Goal: Task Accomplishment & Management: Use online tool/utility

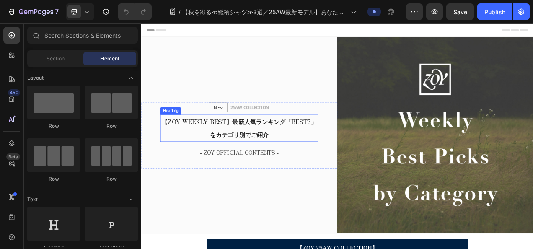
click at [237, 154] on h2 "【ZOY WEEKLY BEST】最新人気ランキング「BEST3」をカテゴリ別でご紹介" at bounding box center [267, 157] width 203 height 35
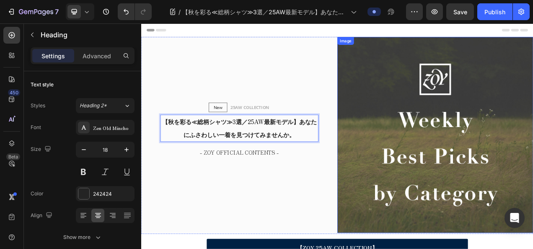
click at [440, 156] on img at bounding box center [519, 167] width 252 height 252
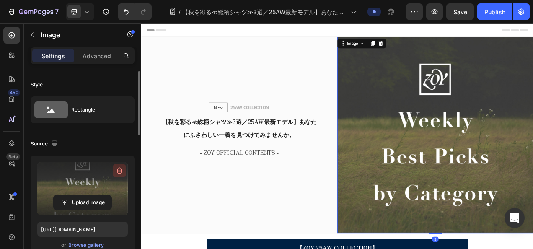
click at [119, 169] on icon "button" at bounding box center [119, 171] width 5 height 6
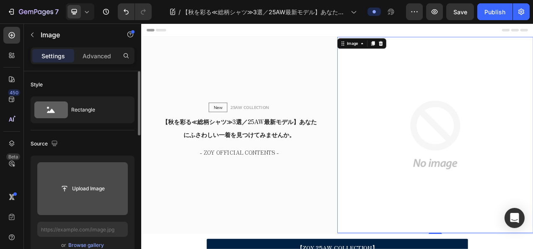
click at [101, 188] on input "file" at bounding box center [83, 189] width 58 height 14
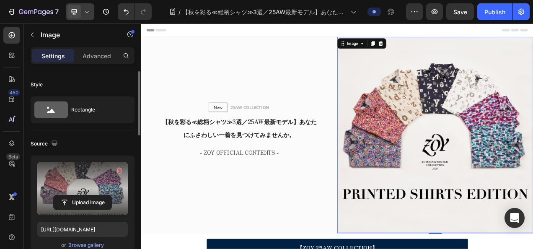
click at [83, 16] on icon at bounding box center [87, 12] width 8 height 8
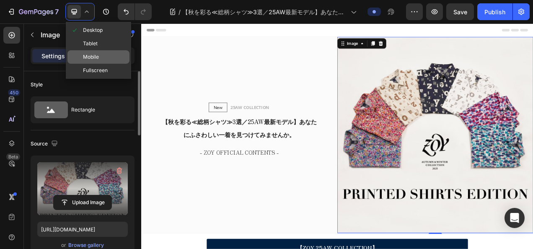
click at [101, 64] on div "Mobile" at bounding box center [98, 70] width 62 height 13
type input "[URL][DOMAIN_NAME]"
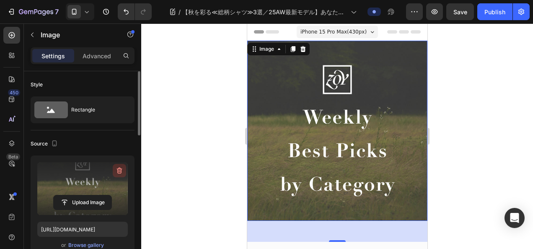
click at [121, 169] on icon "button" at bounding box center [119, 170] width 8 height 8
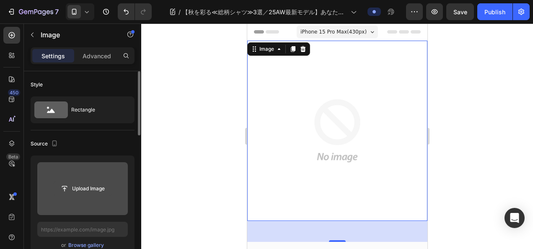
click at [92, 182] on input "file" at bounding box center [83, 189] width 58 height 14
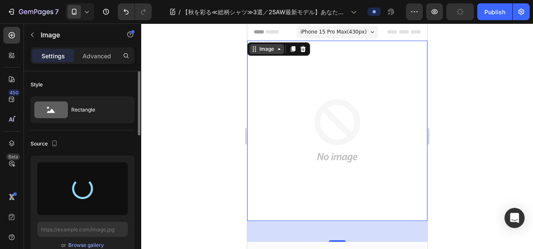
type input "[URL][DOMAIN_NAME]"
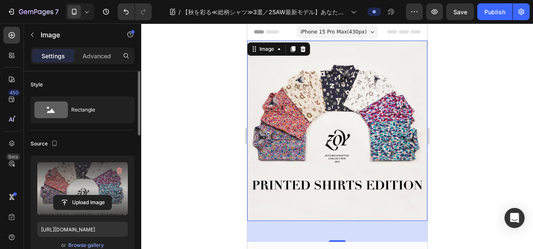
click at [492, 109] on div at bounding box center [337, 136] width 392 height 226
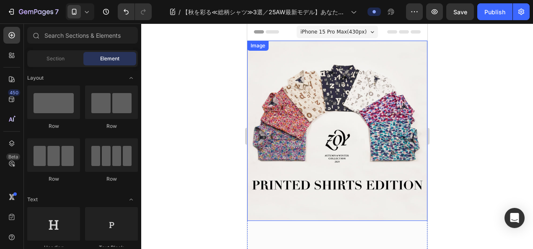
scroll to position [42, 0]
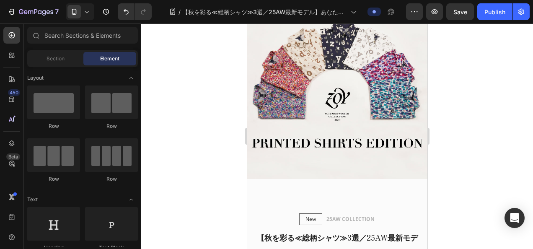
click at [233, 132] on div at bounding box center [337, 136] width 392 height 226
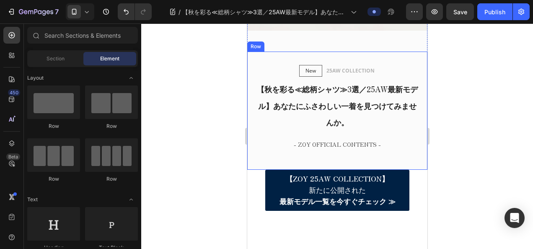
scroll to position [210, 0]
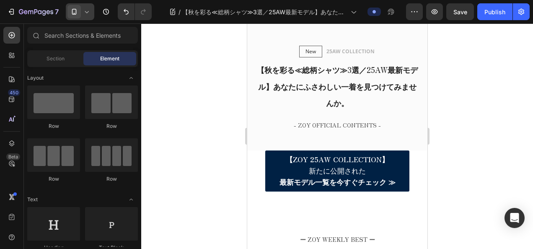
click at [82, 10] on div at bounding box center [80, 11] width 29 height 17
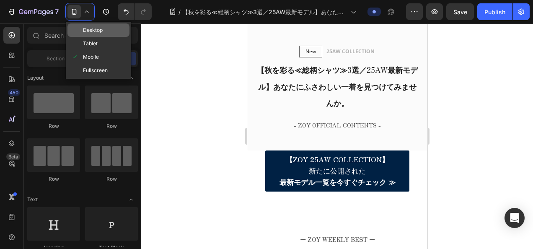
click at [82, 31] on span at bounding box center [77, 30] width 12 height 7
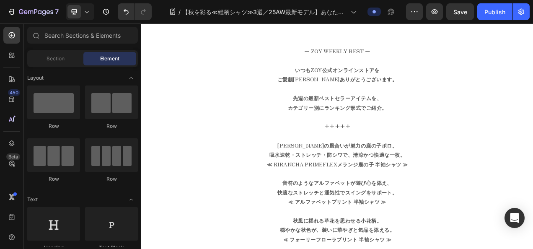
scroll to position [341, 0]
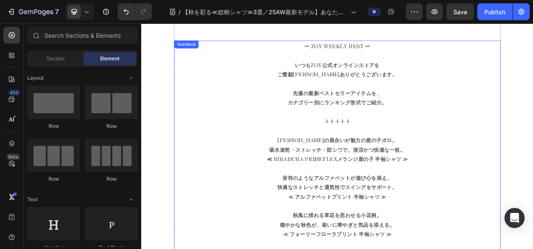
click at [410, 127] on p "ー ZOY WEEKLY BEST ー いつもZOY公式オンラインストアを ご愛顧[PERSON_NAME]ありがとうございます。 先週の最新ベストセラーアイ…" at bounding box center [393, 173] width 418 height 254
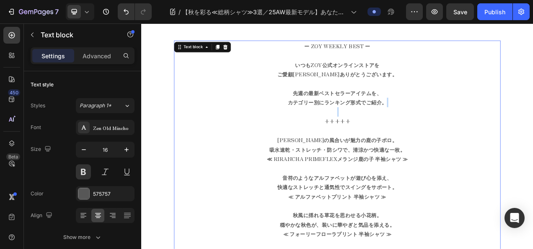
click at [410, 127] on p "ー ZOY WEEKLY BEST ー いつもZOY公式オンラインストアを ご愛顧[PERSON_NAME]ありがとうございます。 先週の最新ベストセラーアイ…" at bounding box center [393, 173] width 418 height 254
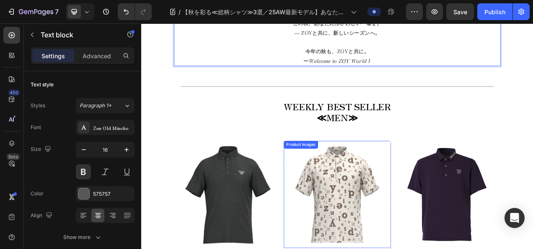
scroll to position [551, 0]
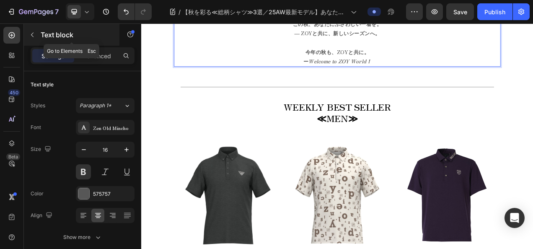
click at [28, 35] on button "button" at bounding box center [32, 34] width 13 height 13
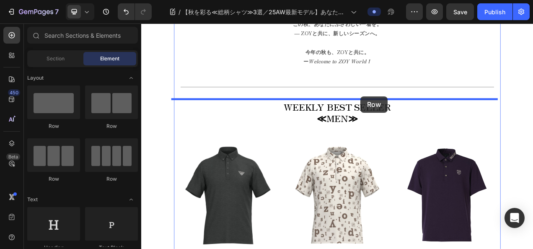
drag, startPoint x: 265, startPoint y: 132, endPoint x: 423, endPoint y: 117, distance: 158.3
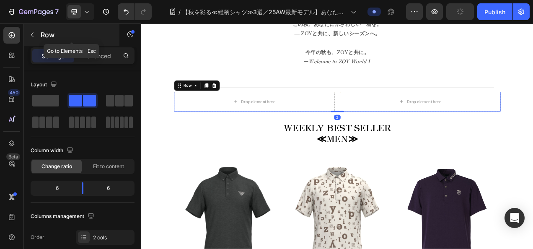
click at [31, 29] on button "button" at bounding box center [32, 34] width 13 height 13
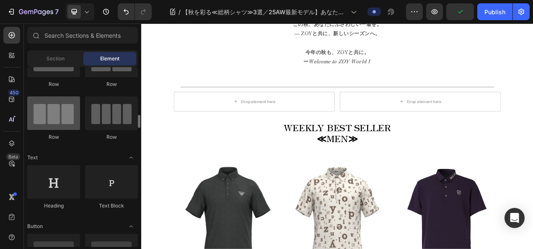
scroll to position [126, 0]
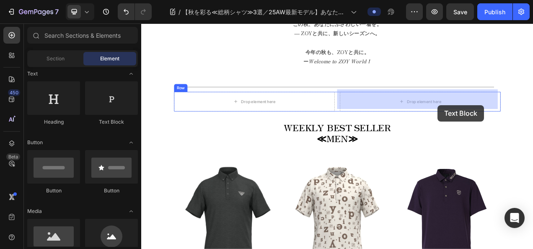
drag, startPoint x: 245, startPoint y: 123, endPoint x: 522, endPoint y: 128, distance: 276.7
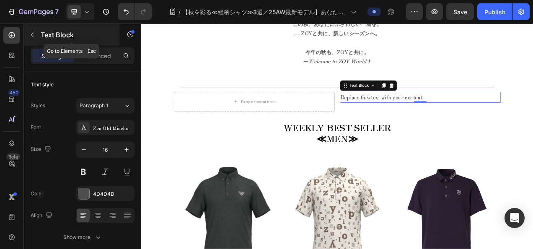
click at [34, 34] on icon "button" at bounding box center [32, 34] width 7 height 7
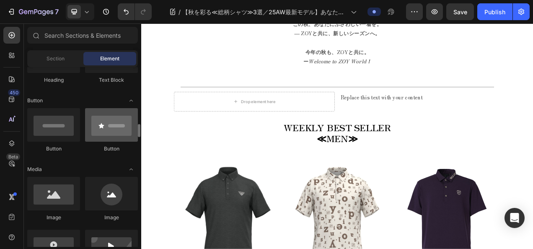
scroll to position [210, 0]
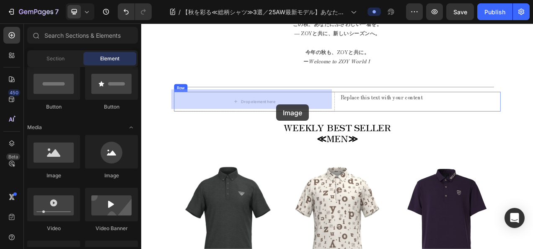
drag, startPoint x: 199, startPoint y: 182, endPoint x: 314, endPoint y: 127, distance: 127.5
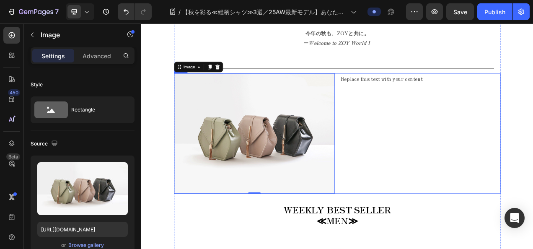
scroll to position [593, 0]
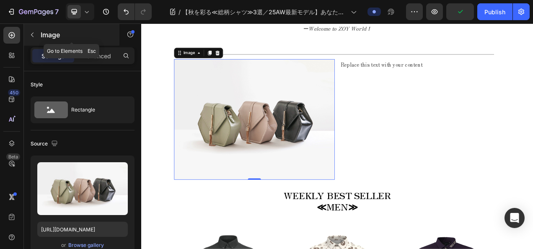
click at [31, 33] on icon "button" at bounding box center [32, 34] width 7 height 7
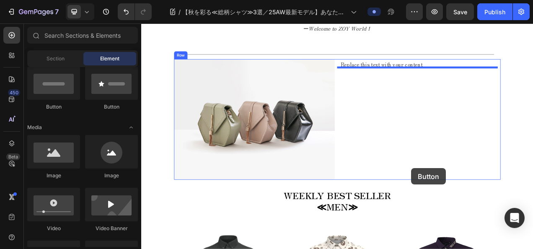
drag, startPoint x: 200, startPoint y: 98, endPoint x: 488, endPoint y: 209, distance: 308.4
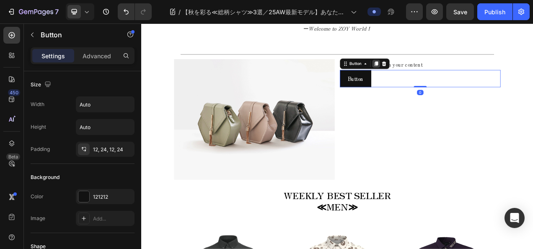
click at [439, 72] on icon at bounding box center [442, 75] width 7 height 7
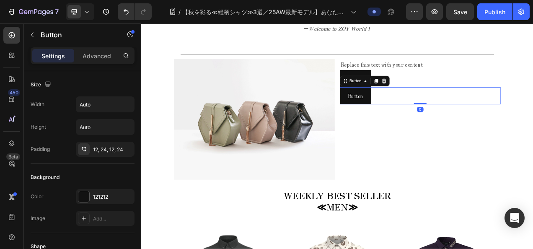
click at [526, 105] on div "Button Button 0" at bounding box center [499, 116] width 206 height 22
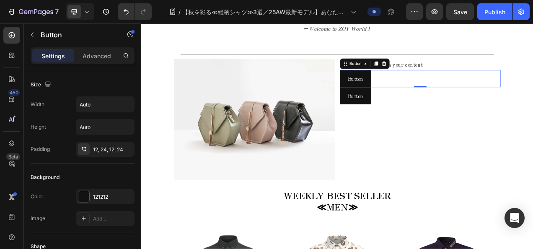
click at [503, 90] on div "Button Button 0" at bounding box center [499, 94] width 206 height 22
click at [457, 111] on div "Button Button" at bounding box center [499, 116] width 206 height 22
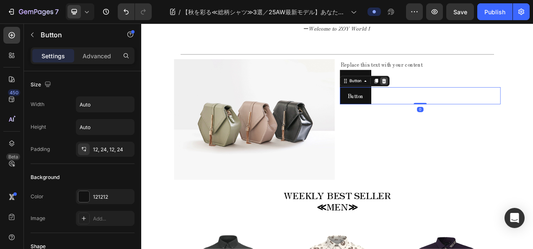
click at [450, 95] on icon at bounding box center [452, 97] width 5 height 6
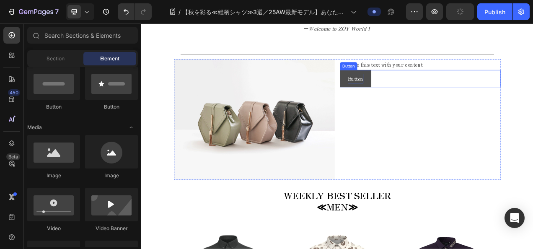
click at [421, 88] on p "Button" at bounding box center [416, 94] width 20 height 12
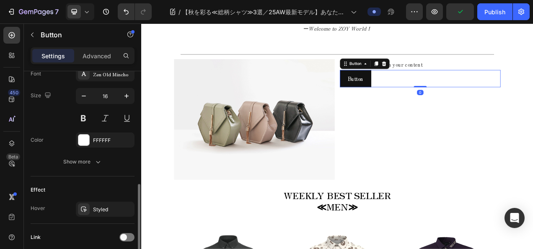
scroll to position [397, 0]
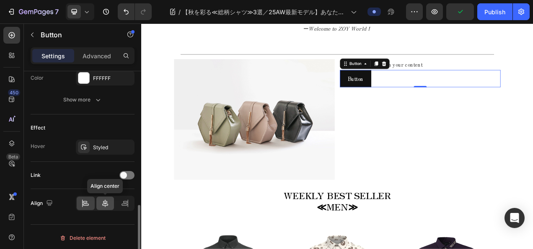
click at [102, 197] on div at bounding box center [105, 203] width 18 height 13
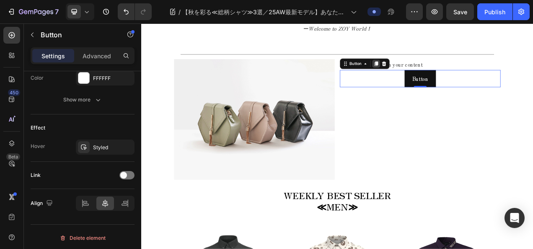
click at [439, 72] on icon at bounding box center [442, 75] width 7 height 7
click at [508, 86] on button "Button" at bounding box center [499, 94] width 40 height 22
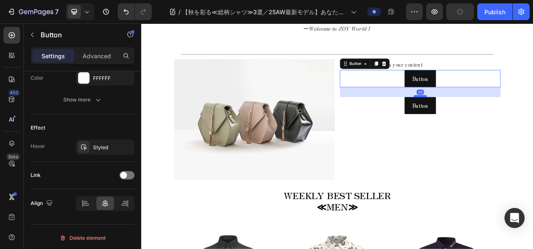
drag, startPoint x: 498, startPoint y: 100, endPoint x: 501, endPoint y: 113, distance: 13.3
click at [501, 115] on div at bounding box center [499, 116] width 17 height 3
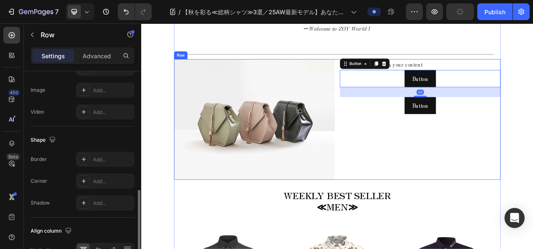
click at [471, 185] on div "Replace this text with your content Text Block Button Button 30 Button Button" at bounding box center [499, 146] width 206 height 155
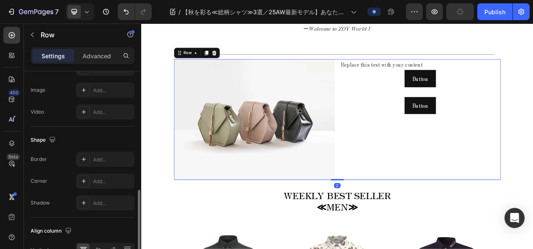
scroll to position [0, 0]
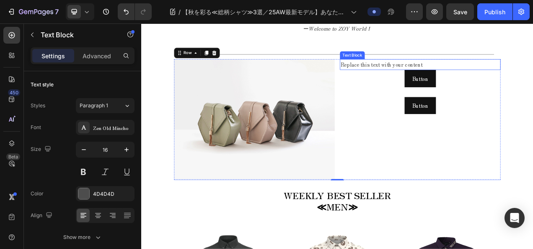
click at [454, 74] on div "Replace this text with your content" at bounding box center [499, 76] width 206 height 14
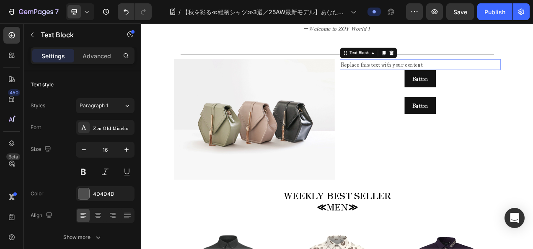
click at [454, 74] on div "Replace this text with your content" at bounding box center [499, 76] width 206 height 14
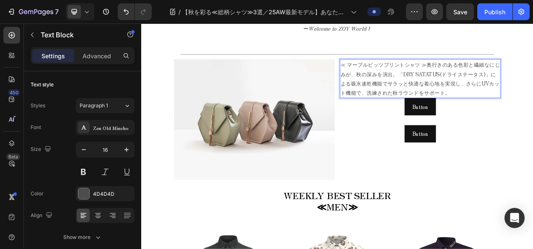
click at [508, 70] on p "≪ マーブルビッツプリントシャツ ≫奥行きのある色彩と繊細なにじみが、秋の深みを演出。「DRY SATATUS(ドライステータス)」による吸水速乾機能でサラッ…" at bounding box center [499, 94] width 205 height 48
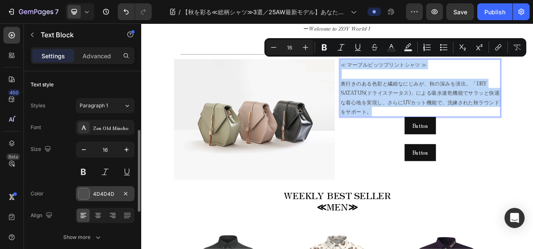
scroll to position [126, 0]
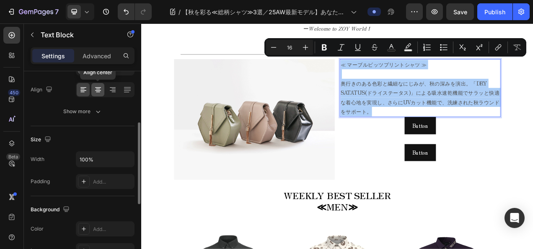
click at [94, 91] on icon at bounding box center [98, 90] width 8 height 8
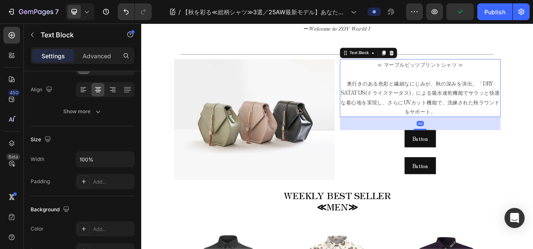
drag, startPoint x: 497, startPoint y: 139, endPoint x: 508, endPoint y: 156, distance: 20.0
click at [508, 143] on div "40" at bounding box center [499, 143] width 206 height 0
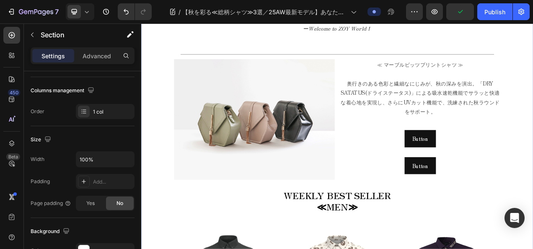
scroll to position [0, 0]
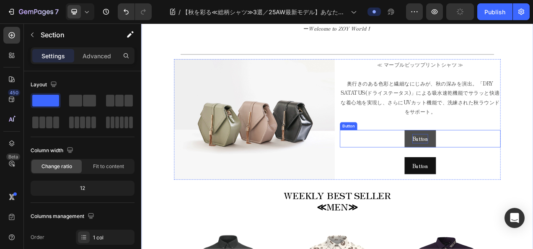
click at [497, 167] on p "Button" at bounding box center [499, 171] width 20 height 12
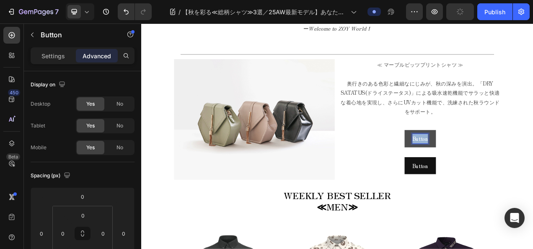
click at [497, 167] on p "Button" at bounding box center [499, 171] width 20 height 12
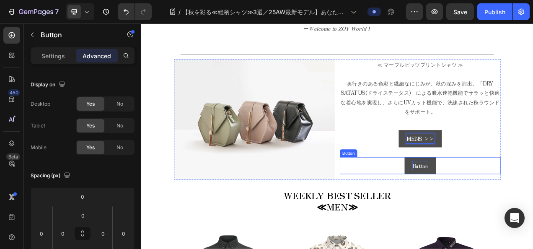
click at [496, 202] on p "Button" at bounding box center [499, 206] width 20 height 12
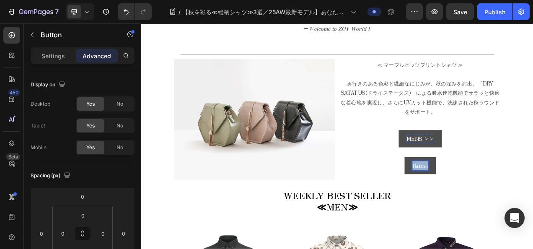
click at [496, 202] on p "Button" at bounding box center [499, 206] width 20 height 12
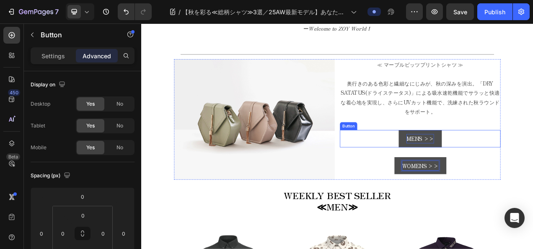
click at [490, 165] on p "MENS >>" at bounding box center [499, 171] width 35 height 12
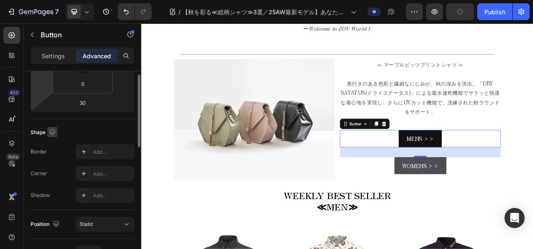
scroll to position [126, 0]
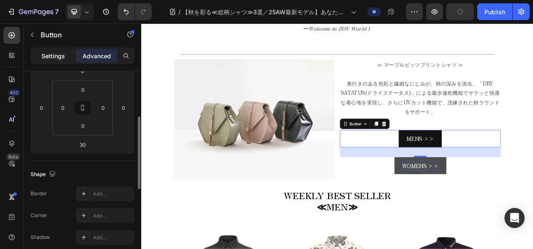
click at [37, 55] on div "Settings" at bounding box center [53, 55] width 42 height 13
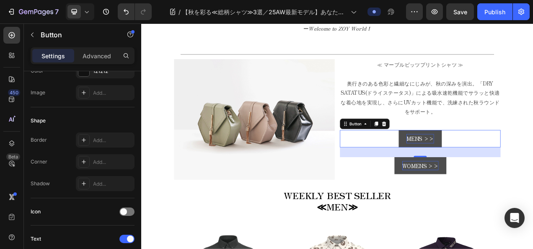
click at [472, 169] on button "MENS >>" at bounding box center [499, 171] width 55 height 22
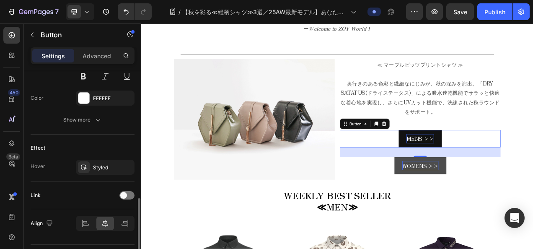
scroll to position [397, 0]
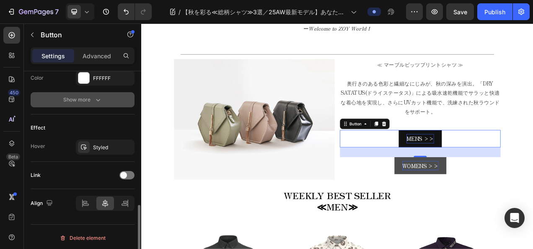
click at [112, 99] on button "Show more" at bounding box center [83, 99] width 104 height 15
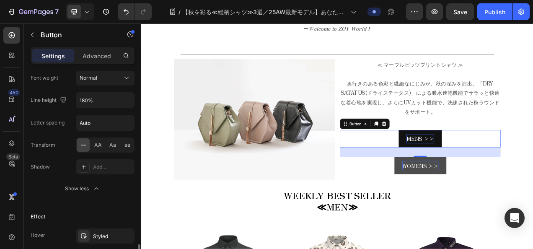
scroll to position [461, 0]
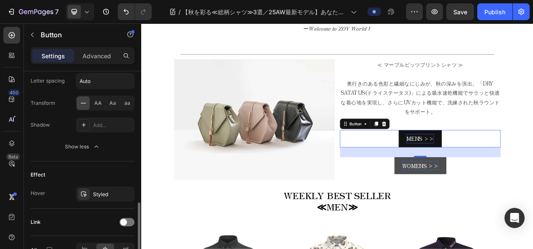
click at [85, 135] on div "Font Zen Old Mincho Size 16 Color FFFFFF Font weight Normal Line height 180% Le…" at bounding box center [83, 47] width 104 height 214
click at [83, 145] on div "Show less" at bounding box center [83, 147] width 36 height 8
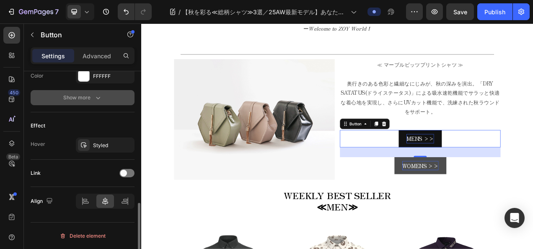
scroll to position [397, 0]
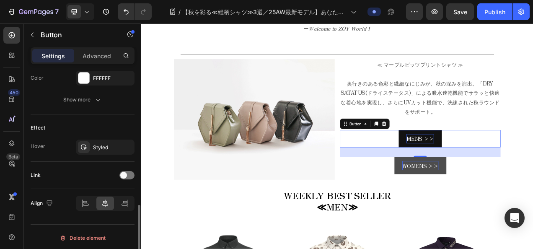
click at [118, 173] on div "Link" at bounding box center [83, 175] width 104 height 13
click at [119, 174] on div at bounding box center [126, 175] width 15 height 8
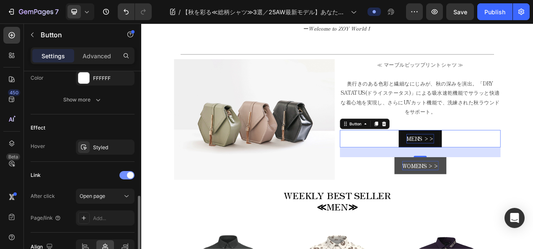
click at [122, 172] on div at bounding box center [126, 175] width 15 height 8
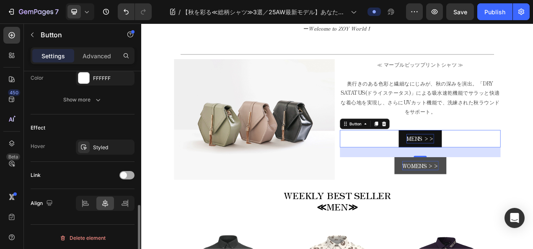
click at [122, 172] on span at bounding box center [123, 175] width 7 height 7
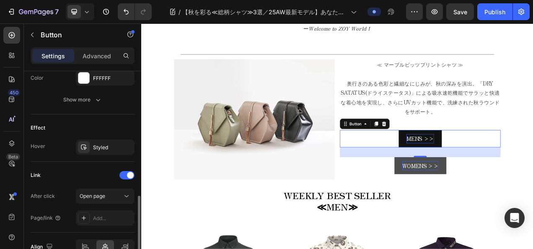
scroll to position [439, 0]
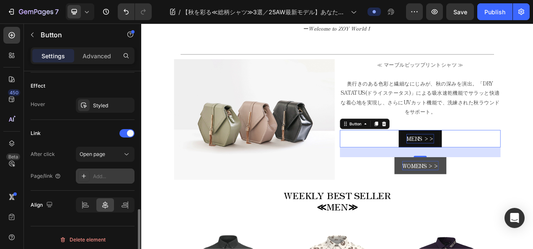
click at [114, 173] on div "Add..." at bounding box center [112, 177] width 39 height 8
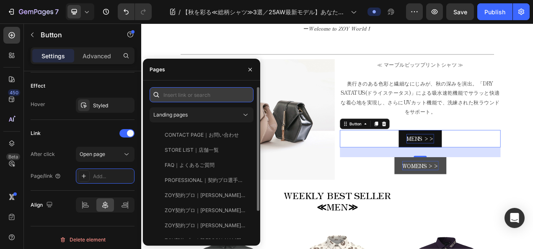
click at [198, 91] on input "text" at bounding box center [202, 94] width 104 height 15
paste input "[URL][DOMAIN_NAME]"
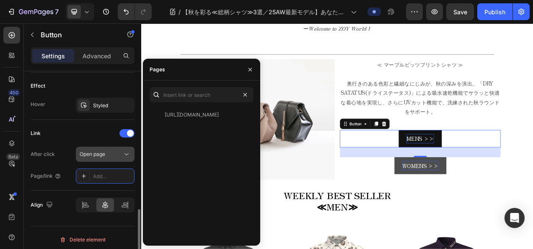
scroll to position [0, 0]
click at [111, 151] on div "Open page" at bounding box center [101, 154] width 43 height 8
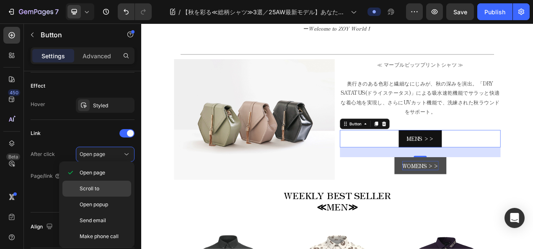
click at [102, 186] on p "Scroll to" at bounding box center [104, 189] width 48 height 8
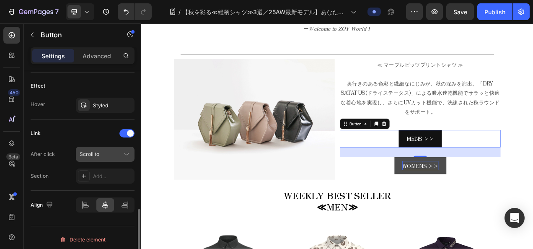
click at [126, 153] on icon at bounding box center [126, 154] width 8 height 8
click at [96, 127] on div "Link" at bounding box center [83, 133] width 104 height 13
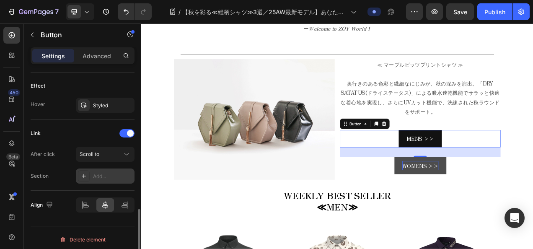
click at [96, 173] on div "Add..." at bounding box center [112, 177] width 39 height 8
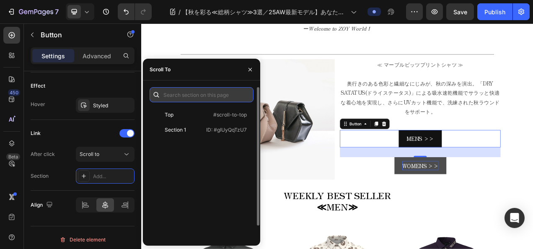
paste input "[URL][DOMAIN_NAME]"
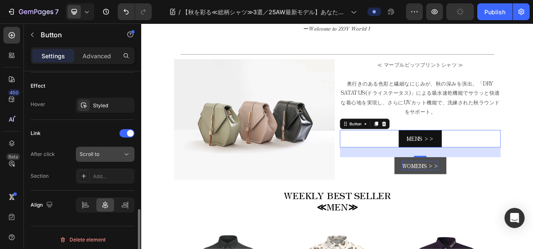
click at [119, 154] on div "Scroll to" at bounding box center [101, 154] width 43 height 8
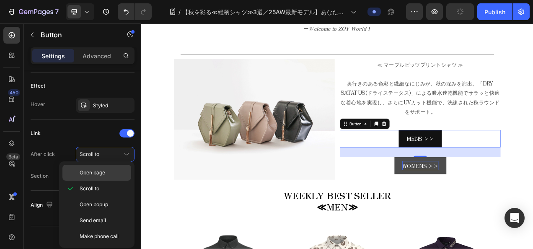
click at [105, 173] on span "Open page" at bounding box center [93, 173] width 26 height 8
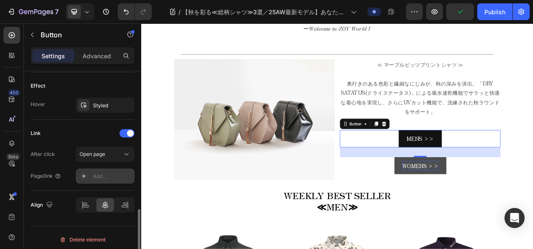
click at [106, 169] on div "Add..." at bounding box center [105, 176] width 59 height 15
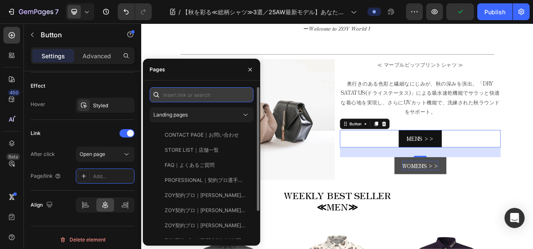
paste input "[URL][DOMAIN_NAME]"
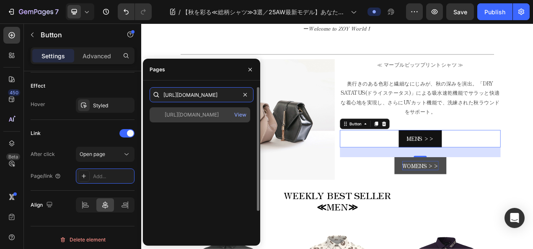
type input "[URL][DOMAIN_NAME]"
click at [183, 119] on div "[URL][DOMAIN_NAME] View" at bounding box center [200, 114] width 101 height 15
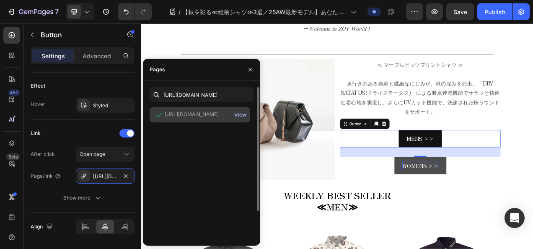
click at [240, 114] on div "View" at bounding box center [240, 115] width 12 height 8
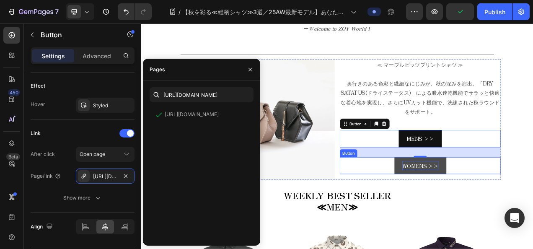
click at [501, 206] on p "WOMENS >>" at bounding box center [499, 206] width 47 height 12
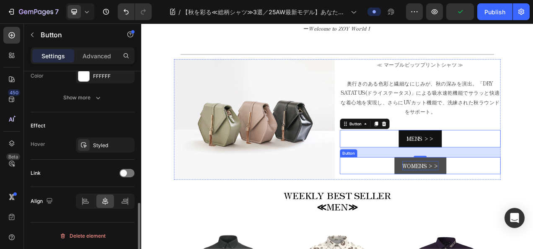
scroll to position [397, 0]
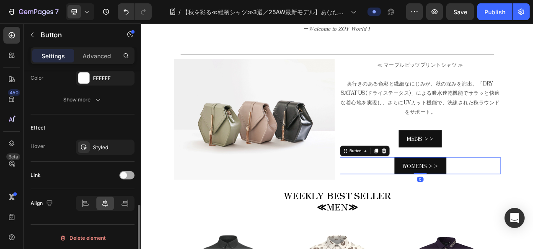
click at [128, 173] on div at bounding box center [126, 175] width 15 height 8
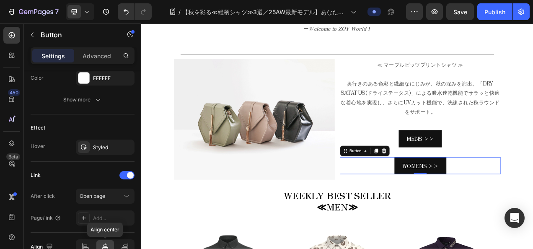
scroll to position [439, 0]
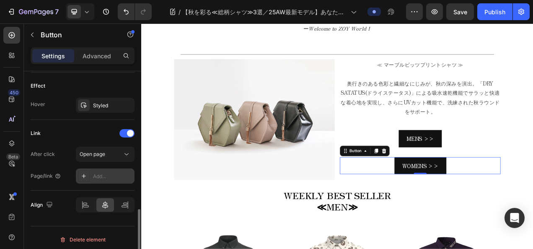
click at [107, 173] on div "Add..." at bounding box center [112, 177] width 39 height 8
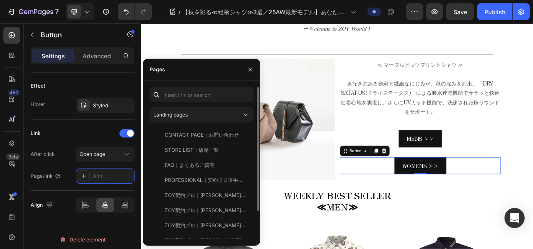
click at [177, 104] on div "Landing pages CONTACT PAGE｜お問い合わせ View STORE LIST｜店舗一覧 View FAQ｜よくあるご質問 View PR…" at bounding box center [202, 180] width 104 height 186
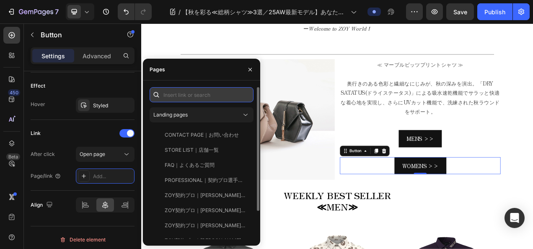
click at [178, 102] on input "text" at bounding box center [202, 94] width 104 height 15
paste input "[URL][DOMAIN_NAME]"
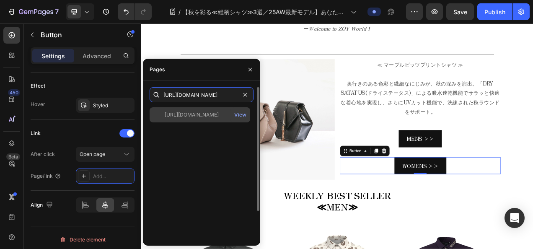
type input "[URL][DOMAIN_NAME]"
click at [247, 114] on div "View" at bounding box center [241, 114] width 20 height 15
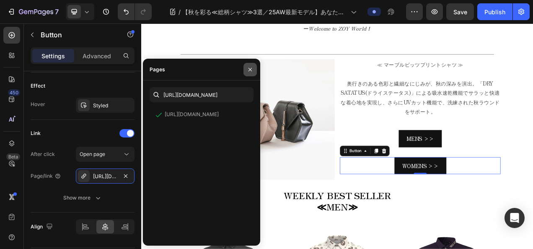
click at [249, 68] on icon "button" at bounding box center [250, 69] width 7 height 7
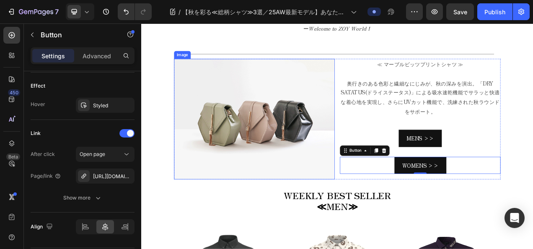
scroll to position [593, 0]
click at [349, 112] on img at bounding box center [286, 146] width 206 height 155
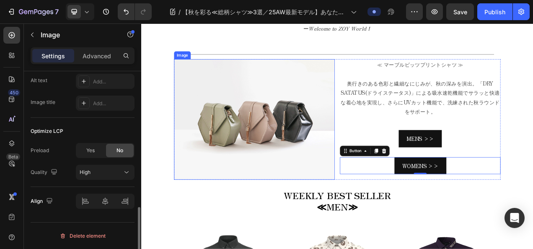
scroll to position [0, 0]
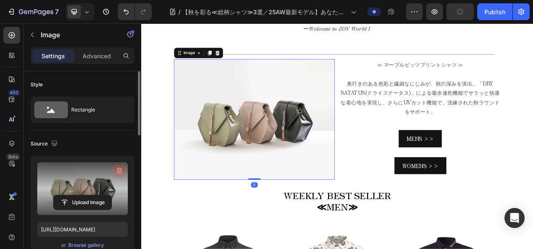
click at [117, 171] on icon "button" at bounding box center [119, 170] width 8 height 8
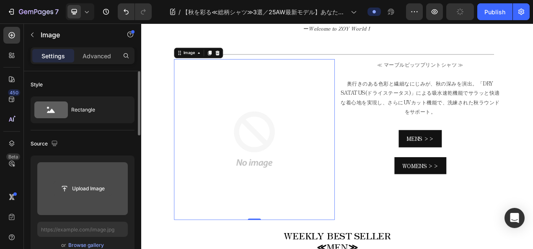
click at [103, 183] on input "file" at bounding box center [83, 189] width 58 height 14
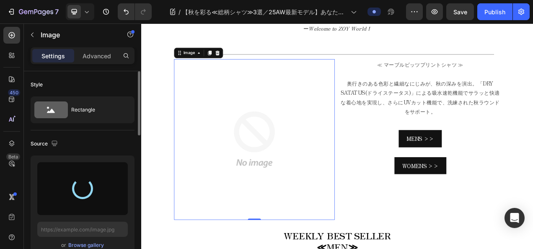
type input "[URL][DOMAIN_NAME]"
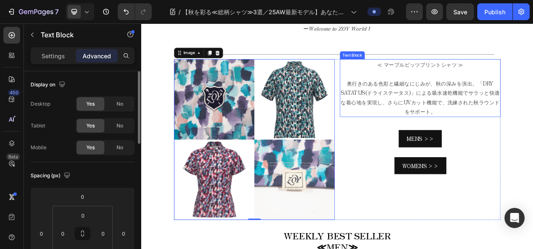
click at [521, 120] on p "奥行きのある色彩と繊細なにじみが、秋の深みを演出。「DRY SATATUS(ドライステータス)」による吸水速乾機能でサラッと快適な着心地を実現し、さらにUVカ…" at bounding box center [499, 118] width 205 height 48
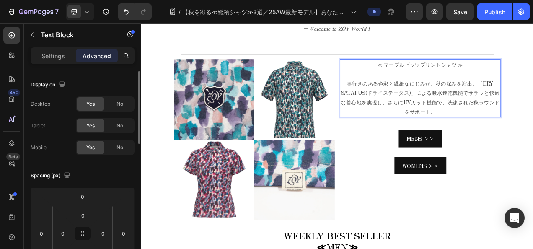
click at [500, 69] on div "≪ マーブルビッツプリントシャツ ≫ 奥行きのある色彩と繊細なにじみが、秋の深みを演出。「DRY SATATUS(ドライステータス)」による吸水速乾機能でサラ…" at bounding box center [499, 106] width 206 height 74
click at [434, 70] on p "≪ マーブルビッツプリントシャツ ≫" at bounding box center [499, 76] width 205 height 12
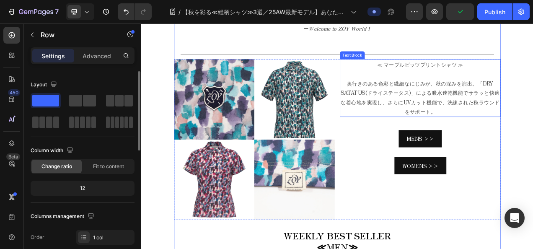
click at [399, 105] on p "奥行きのある色彩と繊細なにじみが、秋の深みを演出。「DRY SATATUS(ドライステータス)」による吸水速乾機能でサラッと快適な着心地を実現し、さらにUVカ…" at bounding box center [499, 118] width 205 height 48
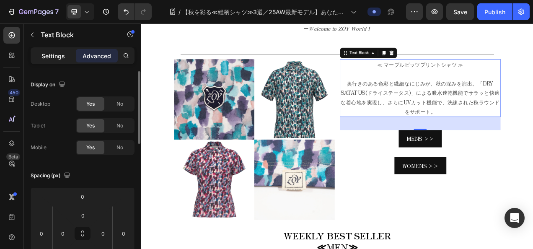
click at [57, 49] on div "Settings" at bounding box center [53, 55] width 42 height 13
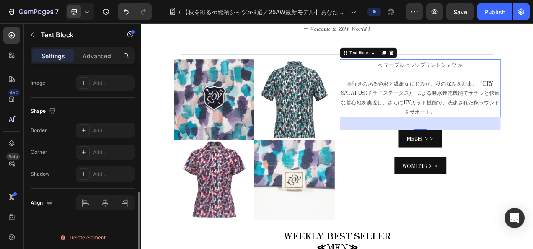
scroll to position [294, 0]
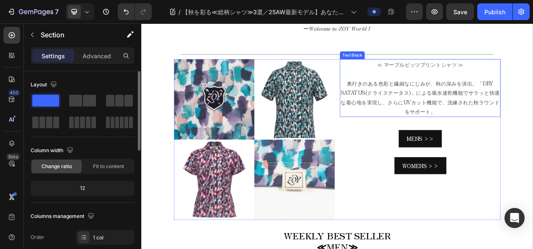
click at [488, 70] on p "≪ マーブルビッツプリントシャツ ≫" at bounding box center [499, 76] width 205 height 12
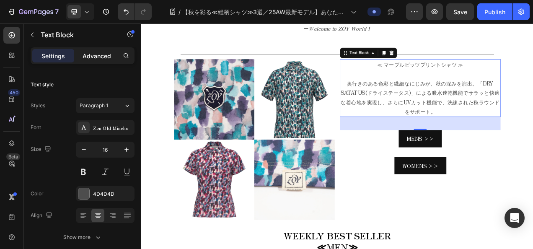
click at [102, 58] on p "Advanced" at bounding box center [97, 56] width 29 height 9
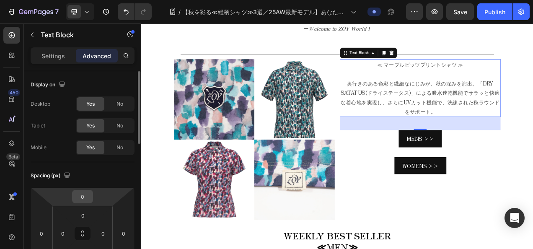
click at [76, 191] on input "0" at bounding box center [82, 196] width 17 height 13
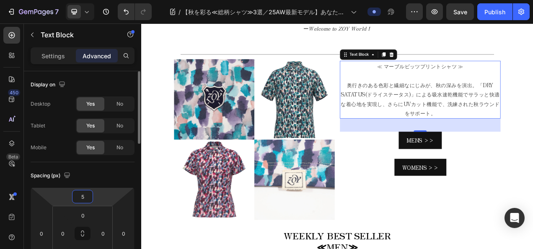
type input "50"
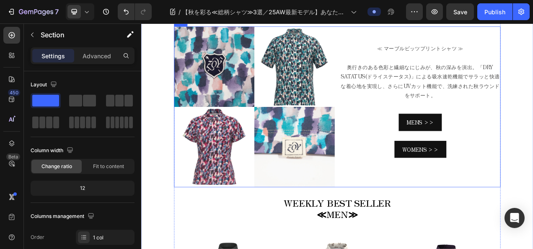
scroll to position [593, 0]
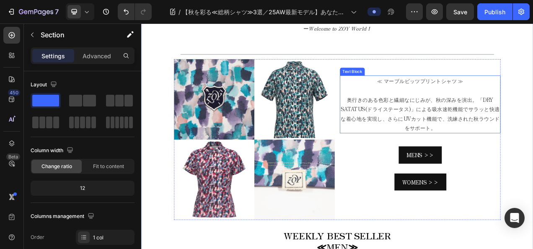
click at [498, 156] on p "奥行きのある色彩と繊細なにじみが、秋の深みを演出。「DRY SATATUS(ドライステータス)」による吸水速乾機能でサラッと快適な着心地を実現し、さらにUVカ…" at bounding box center [499, 139] width 205 height 48
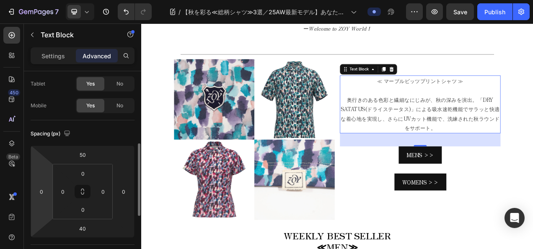
scroll to position [84, 0]
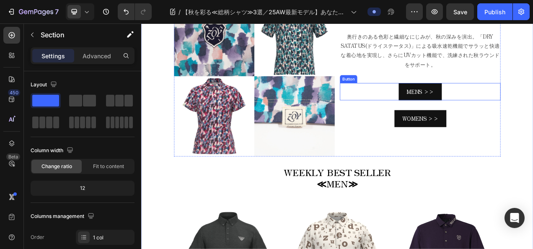
scroll to position [593, 0]
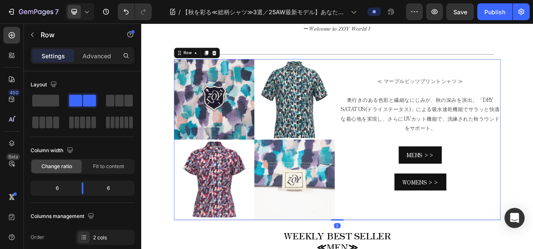
click at [387, 69] on div "Image ≪ マーブルビッツプリントシャツ ≫ 奥行きのある色彩と繊細なにじみが、秋の深みを演出。「DRY SATATUS(ドライステータス)」による吸水速…" at bounding box center [392, 172] width 419 height 206
click at [223, 58] on icon at bounding box center [225, 61] width 5 height 6
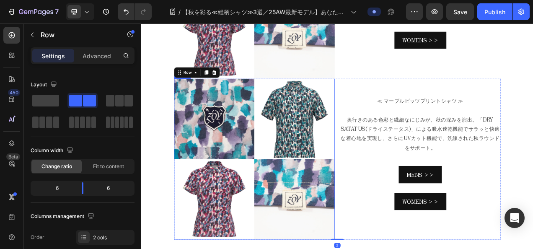
scroll to position [729, 0]
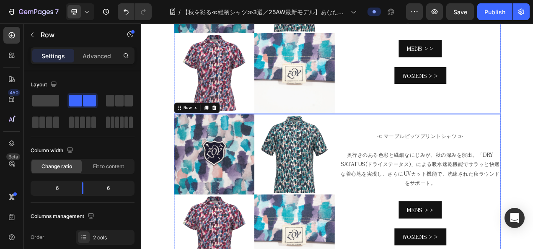
click at [412, 129] on div "≪ マーブルビッツプリントシャツ ≫ 奥行きのある色彩と繊細なにじみが、秋の深みを演出。「DRY SATATUS(ドライステータス)」による吸水速乾機能でサラ…" at bounding box center [499, 36] width 206 height 206
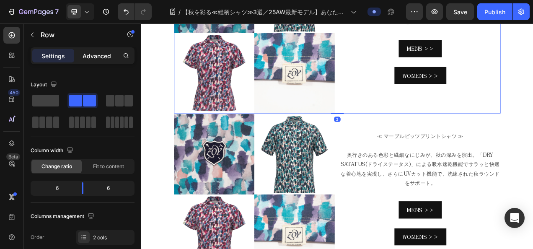
click at [89, 52] on p "Advanced" at bounding box center [97, 56] width 29 height 9
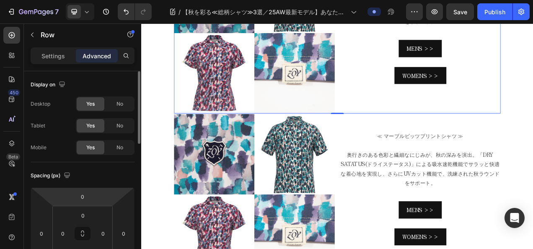
scroll to position [42, 0]
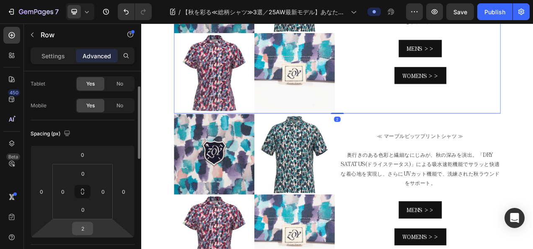
click at [79, 225] on input "2" at bounding box center [82, 228] width 17 height 13
type input "50"
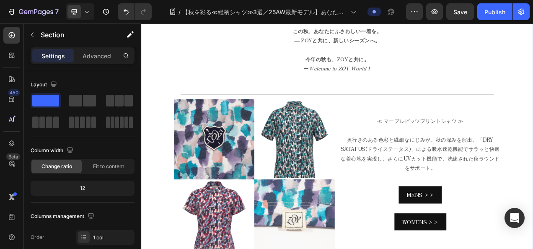
scroll to position [562, 0]
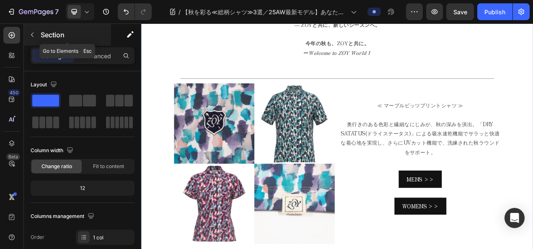
click at [36, 34] on button "button" at bounding box center [32, 34] width 13 height 13
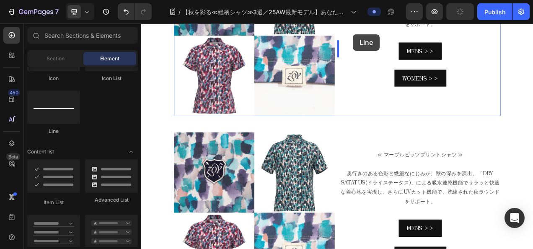
scroll to position [723, 0]
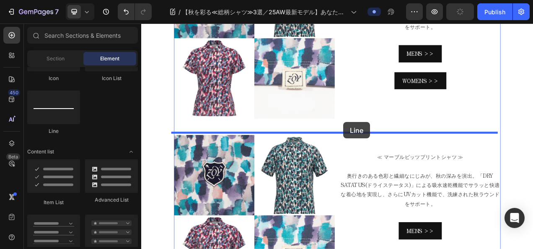
drag, startPoint x: 202, startPoint y: 134, endPoint x: 401, endPoint y: 150, distance: 199.8
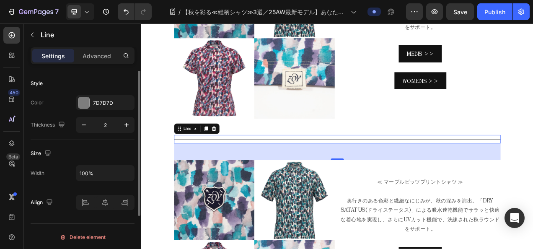
scroll to position [0, 0]
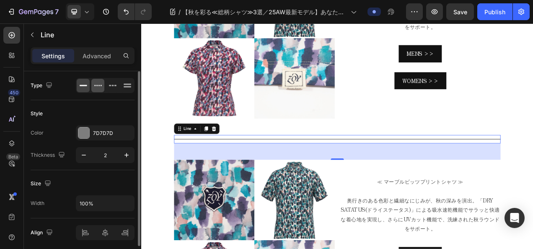
click at [99, 81] on icon at bounding box center [98, 85] width 8 height 8
click at [126, 85] on icon at bounding box center [127, 85] width 8 height 8
click at [104, 87] on div at bounding box center [97, 85] width 13 height 13
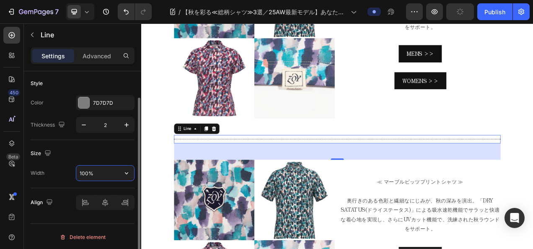
click at [80, 174] on input "100%" at bounding box center [105, 173] width 58 height 15
click at [120, 171] on button "button" at bounding box center [126, 173] width 15 height 15
click at [81, 169] on input "100%" at bounding box center [105, 173] width 58 height 15
drag, startPoint x: 83, startPoint y: 171, endPoint x: 70, endPoint y: 172, distance: 12.6
click at [70, 172] on div "Width 100%" at bounding box center [83, 173] width 104 height 16
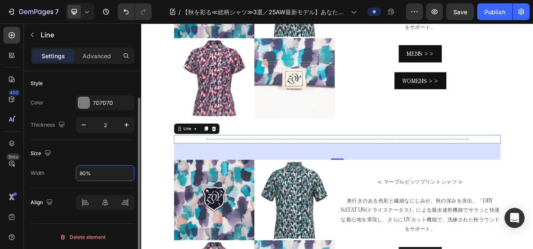
type input "80%"
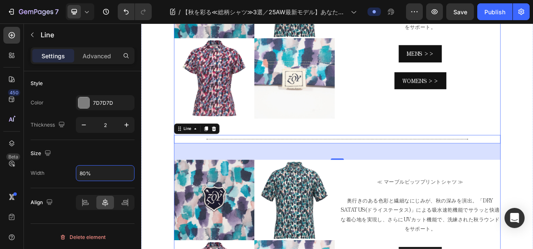
click at [373, 130] on img at bounding box center [286, 42] width 206 height 206
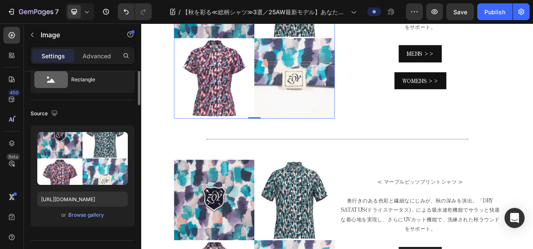
scroll to position [0, 0]
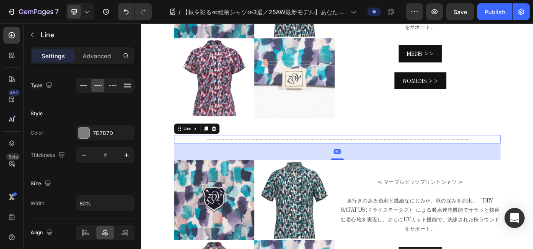
click at [401, 171] on div "Title Line 50" at bounding box center [392, 171] width 419 height 11
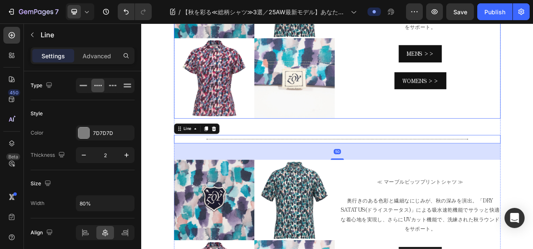
click at [396, 139] on div "≪ マーブルビッツプリントシャツ ≫ 奥行きのある色彩と繊細なにじみが、秋の深みを演出。「DRY SATATUS(ドライステータス)」による吸水速乾機能でサラ…" at bounding box center [499, 42] width 206 height 206
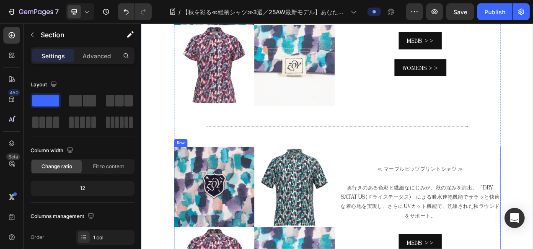
scroll to position [723, 0]
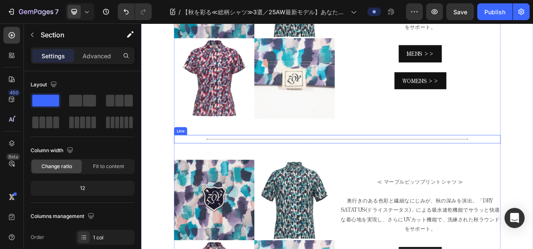
click at [402, 171] on div at bounding box center [392, 171] width 335 height 1
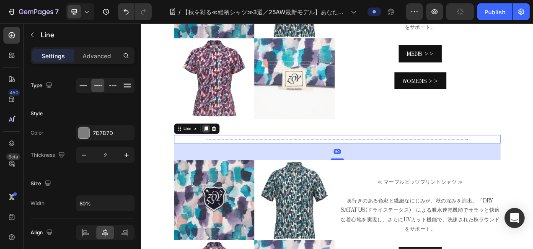
click at [222, 156] on icon at bounding box center [224, 159] width 5 height 6
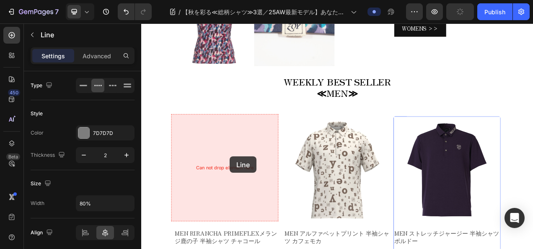
scroll to position [1088, 0]
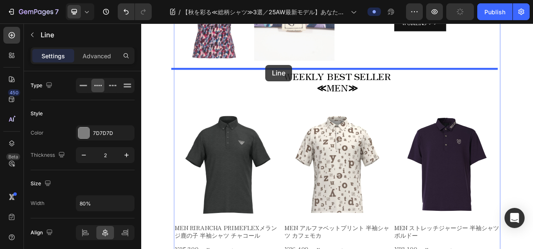
drag, startPoint x: 201, startPoint y: 184, endPoint x: 301, endPoint y: 77, distance: 146.6
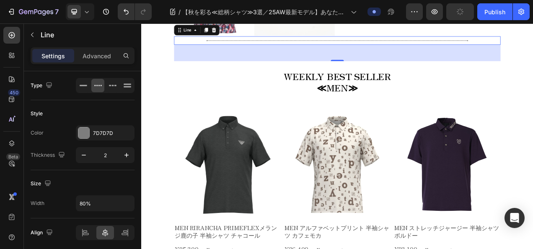
scroll to position [1056, 0]
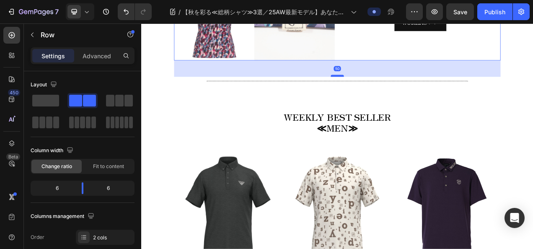
drag, startPoint x: 392, startPoint y: 67, endPoint x: 395, endPoint y: 88, distance: 20.7
click at [395, 89] on div at bounding box center [392, 90] width 17 height 3
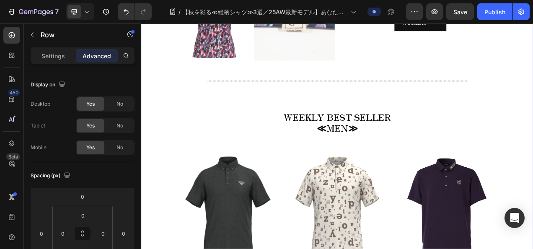
click at [533, 123] on div "New Text block Row 25AW COLLECTION Text block Row 【秋を彩る≪総柄シャツ≫3選／25AW最新モデル】あなたに…" at bounding box center [392, 125] width 503 height 2282
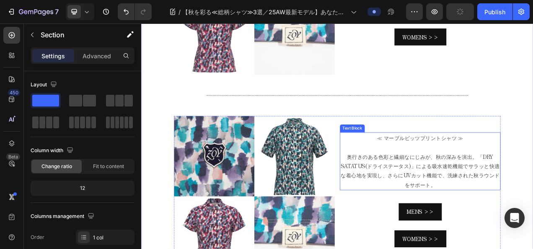
scroll to position [847, 0]
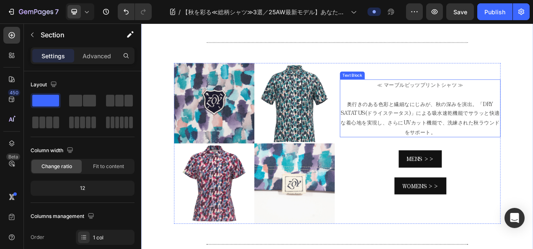
click at [477, 146] on p "奥行きのある色彩と繊細なにじみが、秋の深みを演出。「DRY SATATUS(ドライステータス)」による吸水速乾機能でサラッと快適な着心地を実現し、さらにUVカ…" at bounding box center [499, 144] width 205 height 48
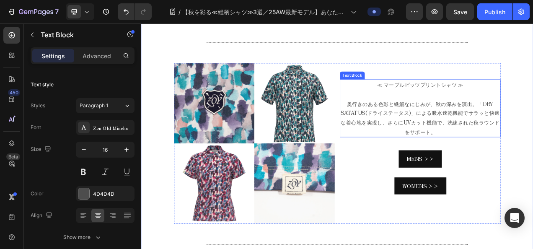
click at [477, 146] on p "奥行きのある色彩と繊細なにじみが、秋の深みを演出。「DRY SATATUS(ドライステータス)」による吸水速乾機能でサラッと快適な着心地を実現し、さらにUVカ…" at bounding box center [499, 144] width 205 height 48
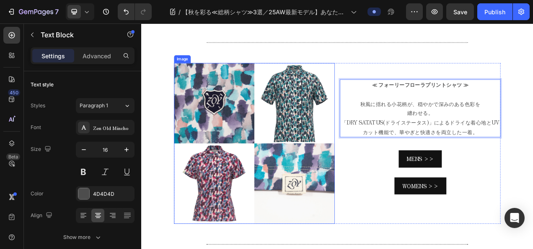
click at [336, 109] on img at bounding box center [286, 177] width 206 height 206
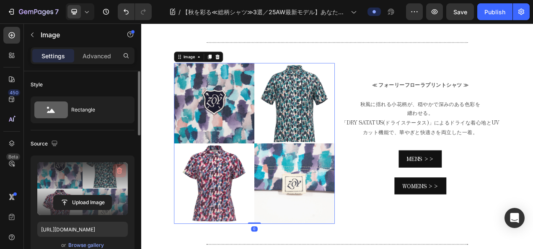
click at [112, 167] on label at bounding box center [82, 188] width 91 height 53
click at [112, 195] on input "file" at bounding box center [83, 202] width 58 height 14
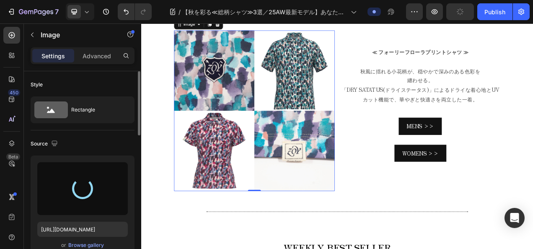
scroll to position [931, 0]
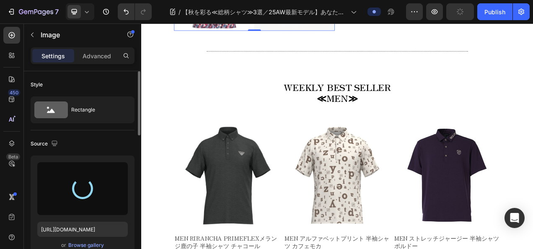
type input "[URL][DOMAIN_NAME]"
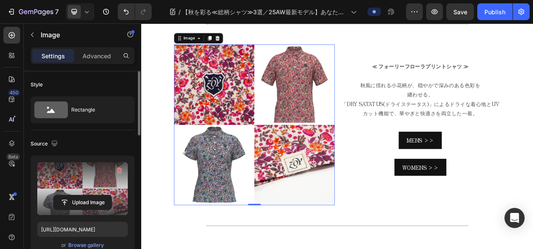
scroll to position [847, 0]
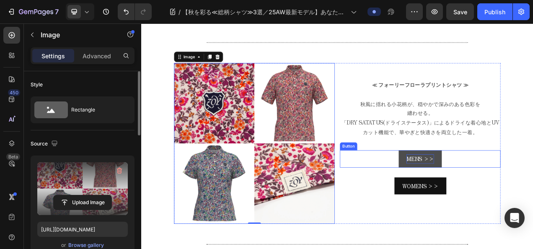
click at [500, 196] on p "MENS >>" at bounding box center [499, 197] width 35 height 12
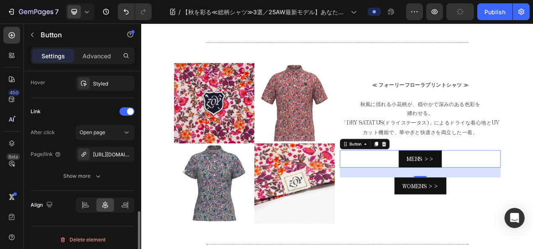
scroll to position [463, 0]
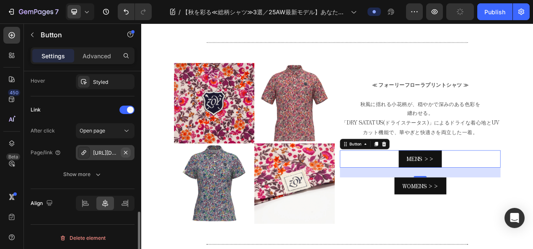
click at [128, 149] on icon "button" at bounding box center [125, 152] width 7 height 7
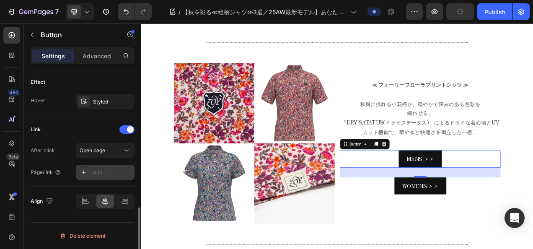
scroll to position [441, 0]
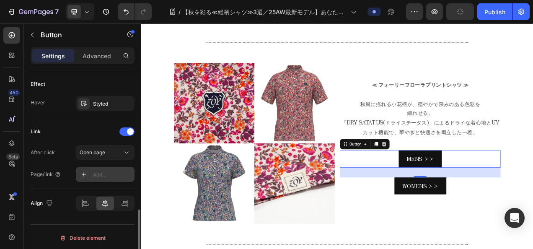
click at [99, 171] on div "Add..." at bounding box center [112, 175] width 39 height 8
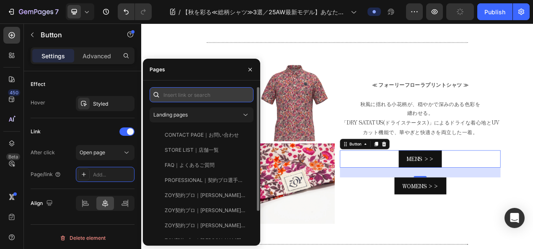
click at [200, 92] on input "text" at bounding box center [202, 94] width 104 height 15
paste input "[URL][DOMAIN_NAME]"
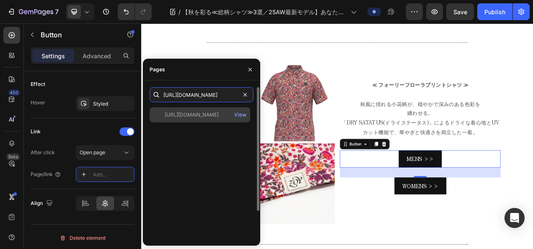
type input "[URL][DOMAIN_NAME]"
click at [199, 117] on div "[URL][DOMAIN_NAME]" at bounding box center [192, 115] width 54 height 8
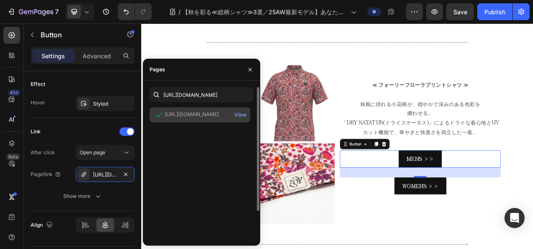
scroll to position [0, 0]
click at [237, 115] on div "View" at bounding box center [240, 115] width 12 height 8
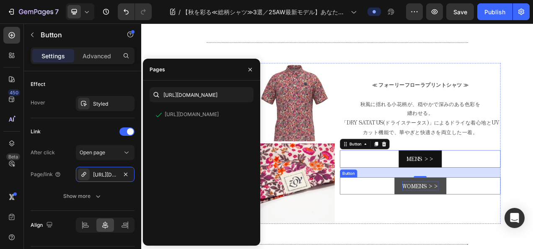
click at [507, 230] on p "WOMENS >>" at bounding box center [499, 232] width 47 height 12
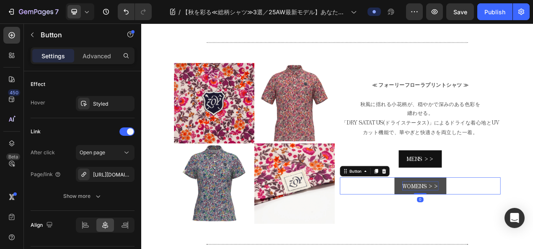
scroll to position [441, 0]
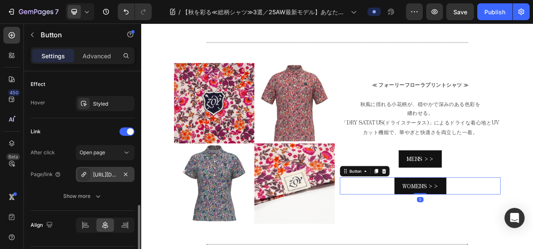
click at [106, 174] on div "[URL][DOMAIN_NAME]" at bounding box center [105, 175] width 24 height 8
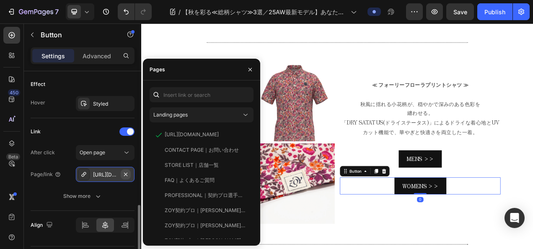
click at [130, 171] on button "button" at bounding box center [126, 174] width 10 height 10
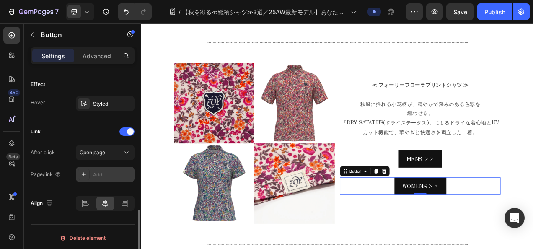
click at [99, 168] on div "Add..." at bounding box center [105, 174] width 59 height 15
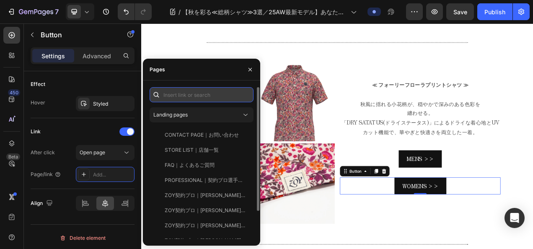
click at [183, 94] on input "text" at bounding box center [202, 94] width 104 height 15
paste input "[URL][DOMAIN_NAME]"
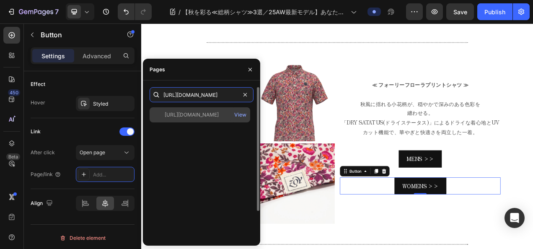
type input "[URL][DOMAIN_NAME]"
click at [190, 116] on div "[URL][DOMAIN_NAME]" at bounding box center [192, 115] width 54 height 8
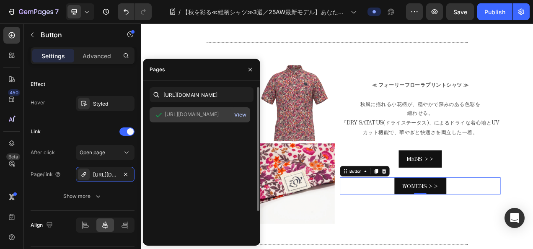
click at [237, 116] on div "View" at bounding box center [240, 115] width 12 height 8
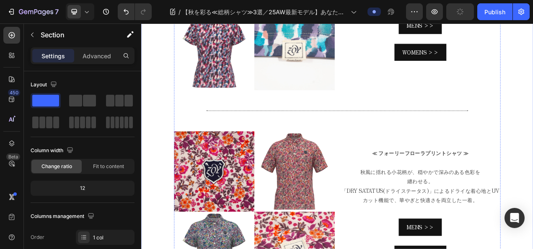
scroll to position [805, 0]
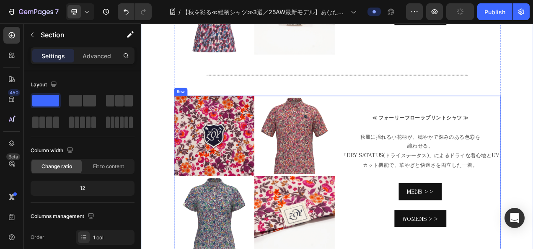
click at [396, 116] on div "≪ フォーリーフローラプリントシャツ ≫ 秋風に揺れる小花柄が、穏やかで深みのある色彩を 纏わせる。 「DRY SATATUS(ドライステータス)」によるドラ…" at bounding box center [499, 219] width 206 height 206
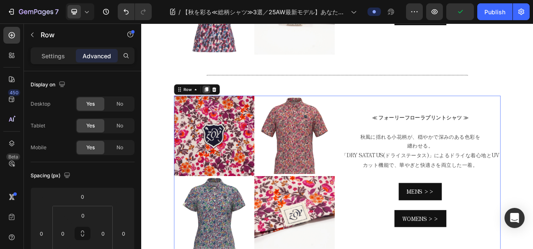
click at [225, 103] on div at bounding box center [225, 108] width 10 height 10
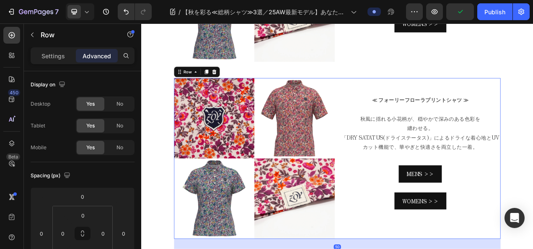
scroll to position [1092, 0]
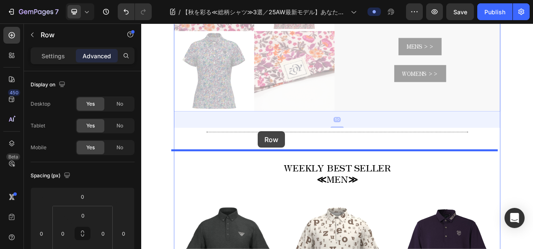
drag, startPoint x: 202, startPoint y: 45, endPoint x: 291, endPoint y: 162, distance: 146.6
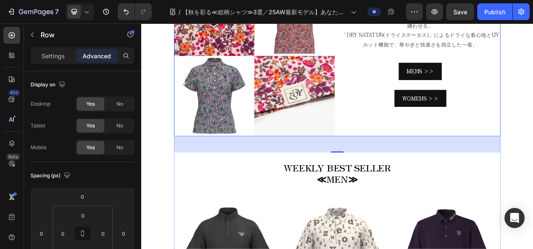
scroll to position [991, 0]
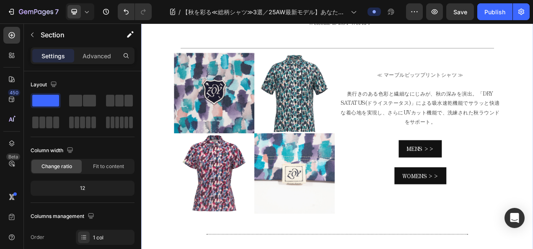
scroll to position [614, 0]
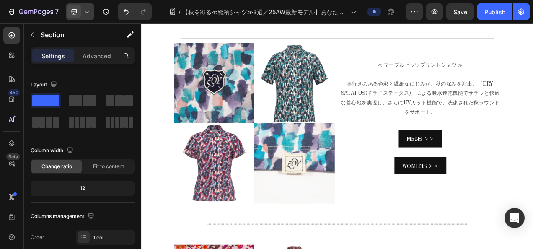
click at [90, 13] on icon at bounding box center [87, 12] width 8 height 8
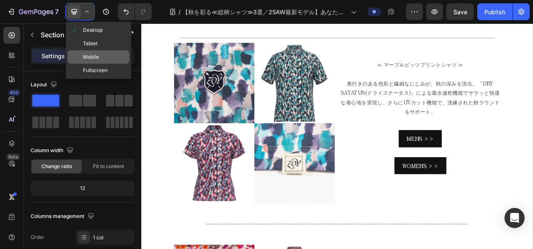
click at [91, 55] on span "Mobile" at bounding box center [91, 57] width 16 height 8
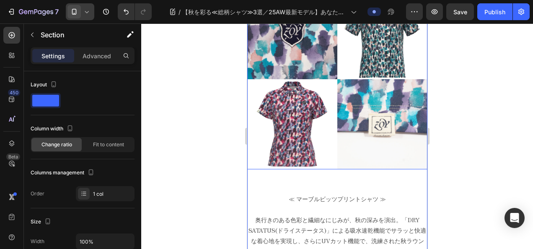
scroll to position [744, 0]
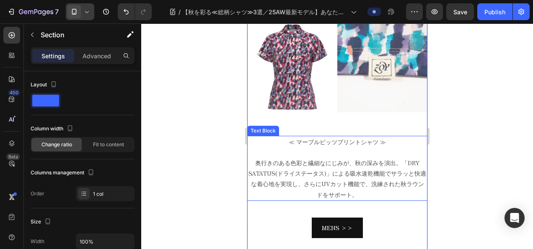
click at [373, 158] on p "奥行きのある色彩と繊細なにじみが、秋の深みを演出。「DRY SATATUS(ドライステータス)」による吸水速乾機能でサラッと快適な着心地を実現し、さらにUVカ…" at bounding box center [337, 179] width 179 height 42
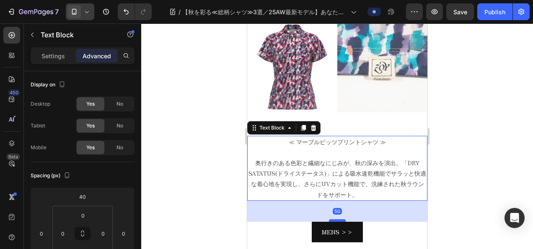
drag, startPoint x: 334, startPoint y: 202, endPoint x: 335, endPoint y: 206, distance: 4.3
click at [335, 219] on div at bounding box center [337, 220] width 17 height 3
type input "50"
click at [446, 194] on div at bounding box center [337, 136] width 392 height 226
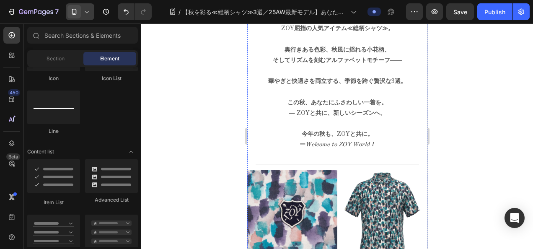
scroll to position [450, 0]
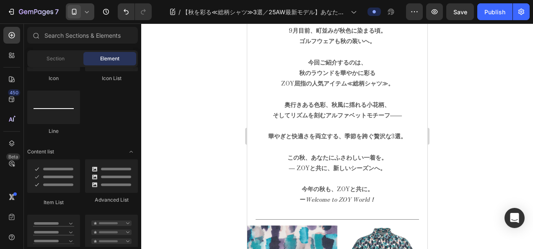
click at [84, 9] on icon at bounding box center [87, 12] width 8 height 8
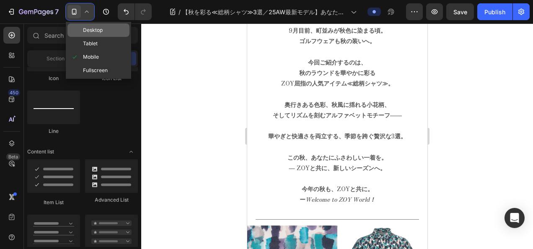
click at [95, 33] on span "Desktop" at bounding box center [93, 30] width 20 height 8
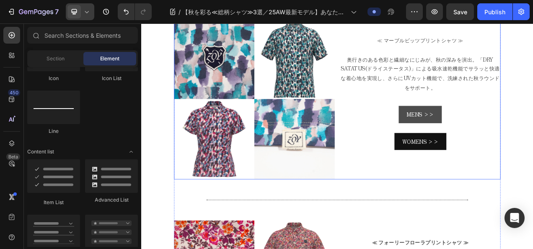
scroll to position [672, 0]
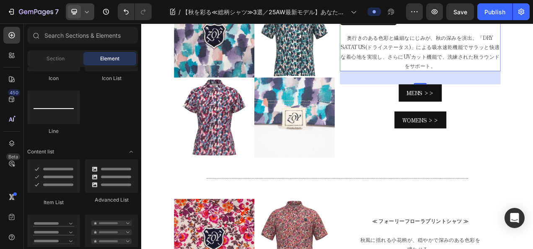
click at [498, 63] on p "奥行きのある色彩と繊細なにじみが、秋の深みを演出。「DRY SATATUS(ドライステータス)」による吸水速乾機能でサラッと快適な着心地を実現し、さらにUVカ…" at bounding box center [499, 60] width 205 height 48
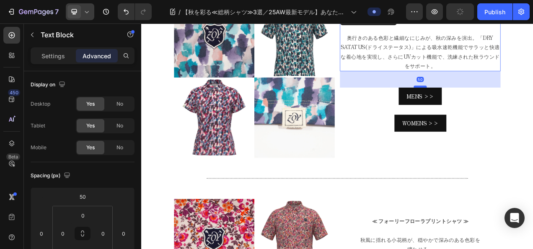
drag, startPoint x: 499, startPoint y: 97, endPoint x: 498, endPoint y: 101, distance: 4.3
click at [498, 103] on div at bounding box center [499, 104] width 17 height 3
type input "50"
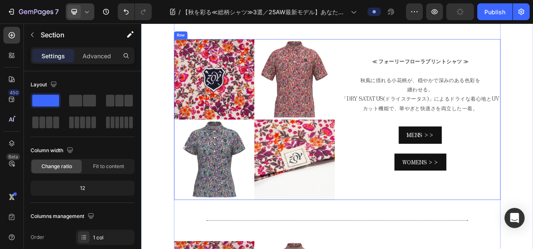
scroll to position [882, 0]
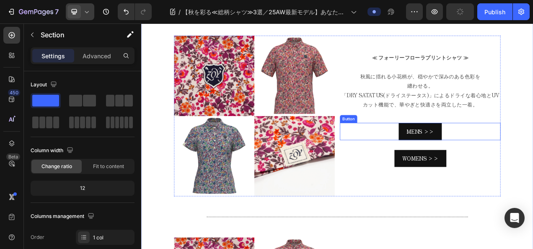
click at [499, 94] on p "≪ フォーリーフローラプリントシャツ ≫ 秋風に揺れる小花柄が、穏やかで深みのある色彩を 纏わせる。 「DRY SATATUS(ドライステータス)」によるドラ…" at bounding box center [499, 97] width 205 height 73
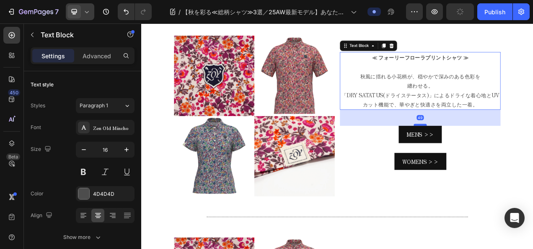
drag, startPoint x: 497, startPoint y: 145, endPoint x: 502, endPoint y: 149, distance: 6.0
click at [502, 152] on div at bounding box center [499, 153] width 17 height 3
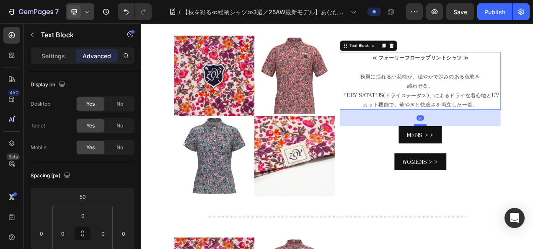
click at [502, 153] on div at bounding box center [499, 154] width 17 height 3
type input "50"
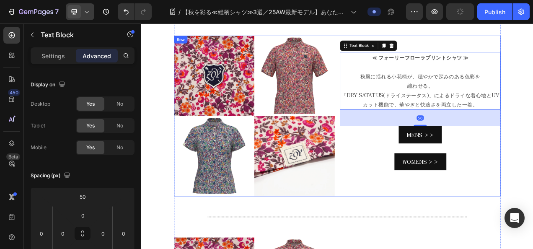
click at [533, 182] on div "MENS >> Button" at bounding box center [499, 172] width 206 height 35
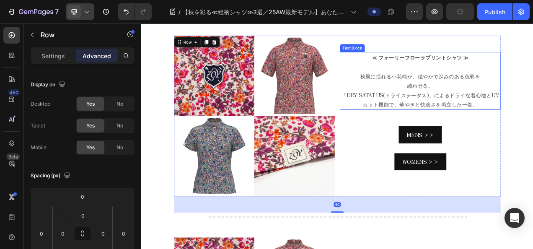
click at [498, 118] on p "≪ フォーリーフローラプリントシャツ ≫ 秋風に揺れる小花柄が、穏やかで深みのある色彩を 纏わせる。 「DRY SATATUS(ドライステータス)」によるドラ…" at bounding box center [499, 97] width 205 height 73
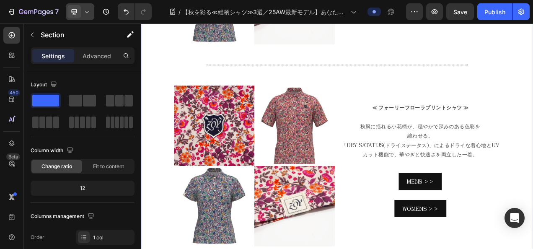
scroll to position [1092, 0]
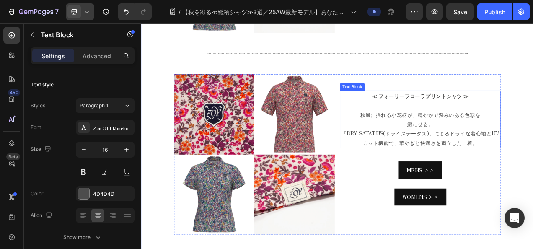
click at [487, 179] on div "≪ フォーリーフローラプリントシャツ ≫ 秋風に揺れる小花柄が、穏やかで深みのある色彩を 纏わせる。 「DRY SATATUS(ドライステータス)」によるドラ…" at bounding box center [499, 146] width 206 height 74
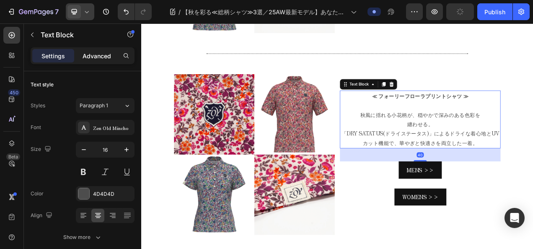
click at [106, 54] on p "Advanced" at bounding box center [97, 56] width 29 height 9
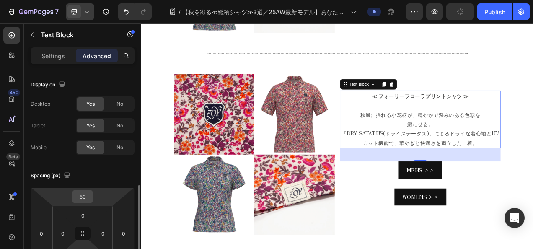
scroll to position [84, 0]
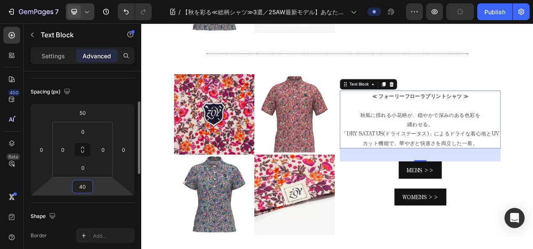
click at [86, 189] on input "40" at bounding box center [82, 186] width 17 height 13
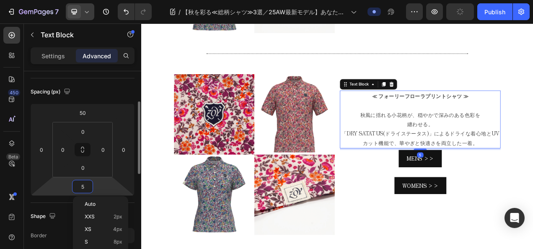
type input "50"
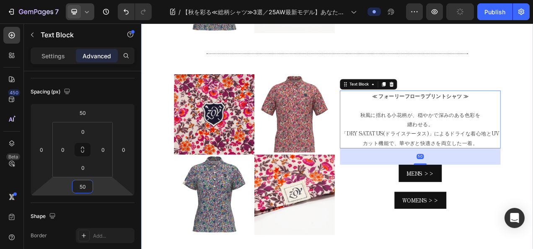
click at [533, 116] on div "New Text block Row 25AW COLLECTION Text block Row 【秋を彩る≪総柄シャツ≫3選／25AW最新モデル】あなたに…" at bounding box center [392, 203] width 503 height 2509
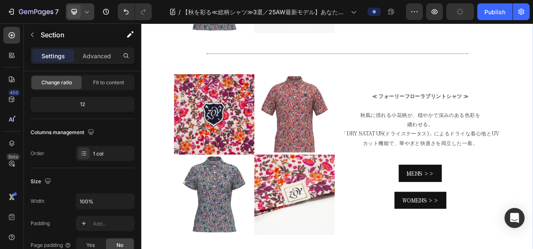
scroll to position [0, 0]
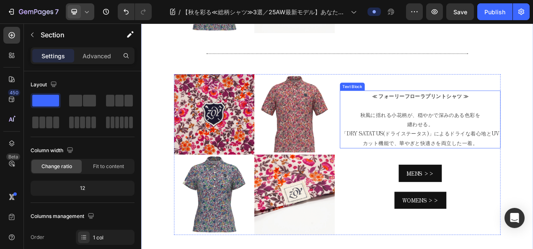
click at [461, 137] on p "≪ フォーリーフローラプリントシャツ ≫ 秋風に揺れる小花柄が、穏やかで深みのある色彩を 纏わせる。 「DRY SATATUS(ドライステータス)」によるドラ…" at bounding box center [499, 146] width 205 height 73
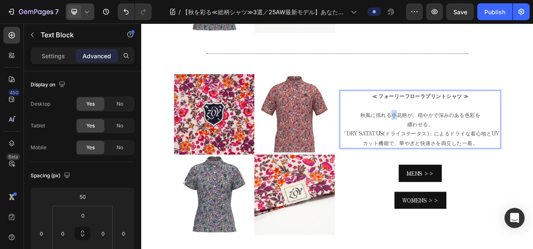
click at [461, 137] on p "≪ フォーリーフローラプリントシャツ ≫ 秋風に揺れる小花柄が、穏やかで深みのある色彩を 纏わせる。 「DRY SATATUS(ドライステータス)」によるドラ…" at bounding box center [499, 146] width 205 height 73
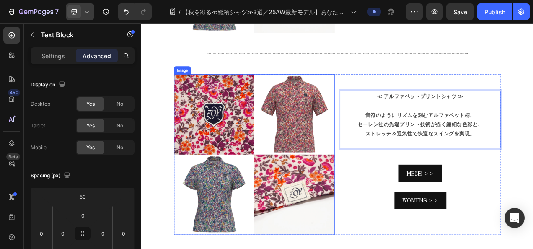
click at [342, 130] on img at bounding box center [286, 191] width 206 height 206
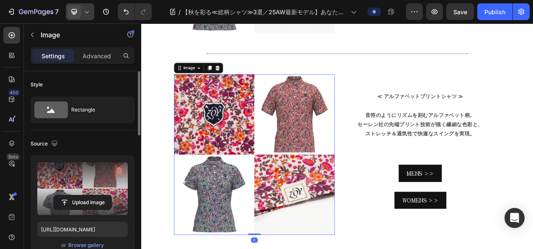
click at [118, 169] on icon "button" at bounding box center [119, 170] width 8 height 8
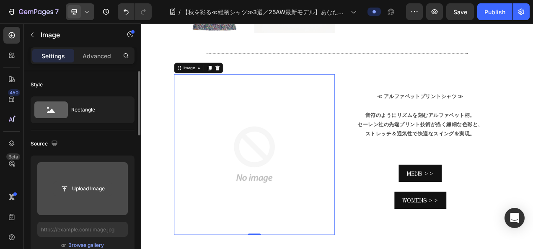
click at [106, 182] on input "file" at bounding box center [83, 189] width 58 height 14
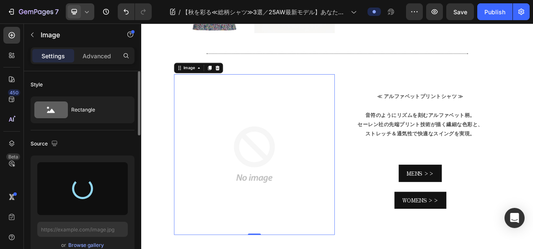
type input "[URL][DOMAIN_NAME]"
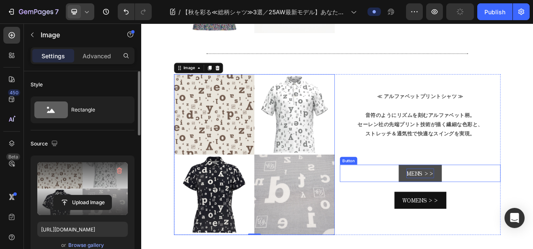
click at [502, 211] on p "MENS >>" at bounding box center [499, 216] width 35 height 12
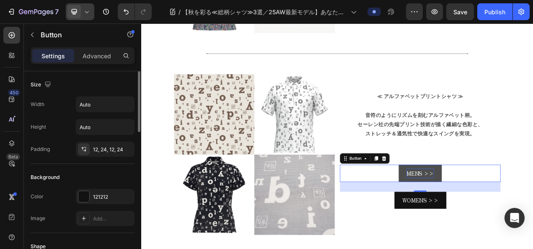
click at [503, 210] on p "MENS >>" at bounding box center [499, 216] width 35 height 12
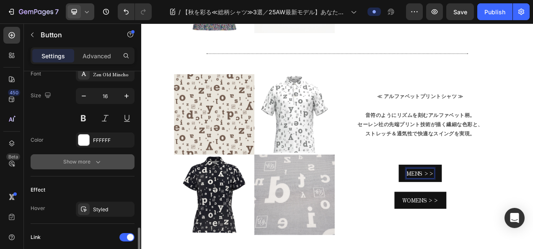
scroll to position [463, 0]
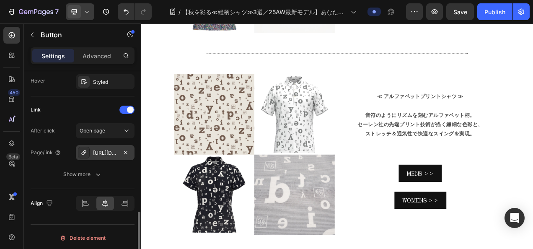
click at [115, 151] on div "[URL][DOMAIN_NAME]" at bounding box center [105, 153] width 24 height 8
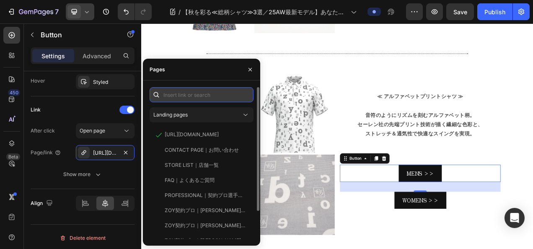
click at [202, 100] on input "text" at bounding box center [202, 94] width 104 height 15
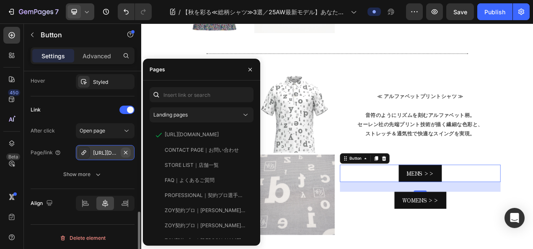
click at [126, 149] on icon "button" at bounding box center [125, 152] width 7 height 7
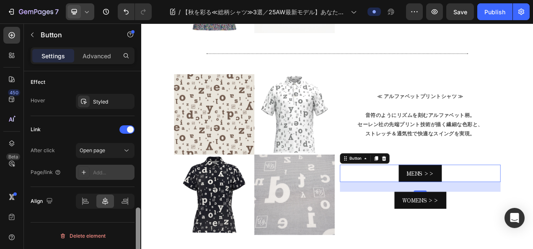
scroll to position [441, 0]
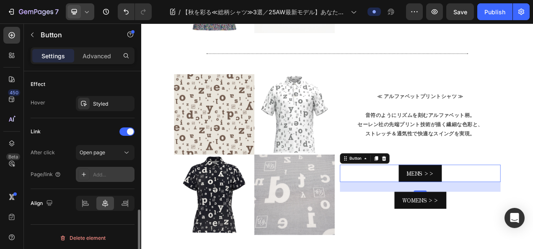
click at [86, 169] on div at bounding box center [84, 175] width 12 height 12
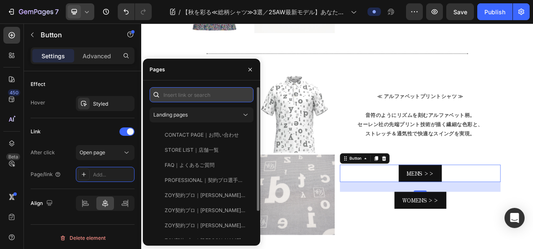
click at [176, 96] on input "text" at bounding box center [202, 94] width 104 height 15
paste input "[URL][DOMAIN_NAME]"
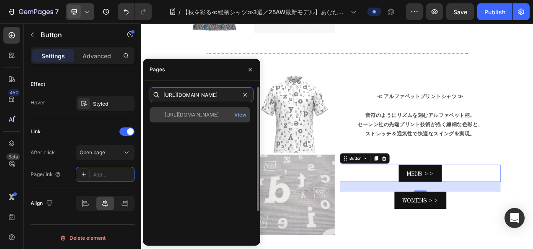
type input "[URL][DOMAIN_NAME]"
click at [179, 112] on div "[URL][DOMAIN_NAME]" at bounding box center [192, 115] width 54 height 8
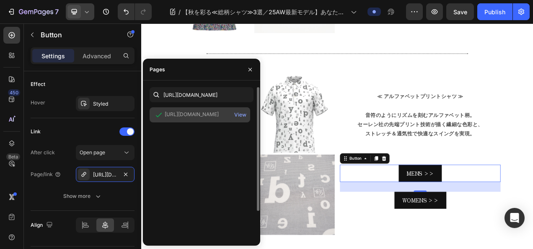
scroll to position [0, 0]
click at [241, 114] on div "View" at bounding box center [240, 115] width 12 height 8
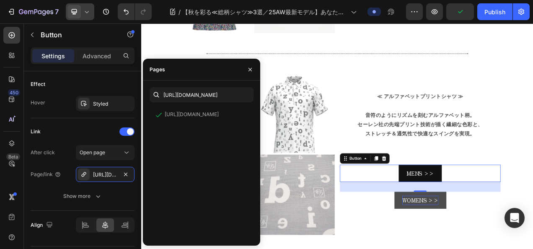
click at [493, 246] on p "WOMENS >>" at bounding box center [499, 250] width 47 height 12
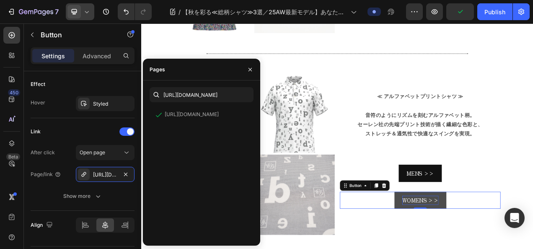
scroll to position [441, 0]
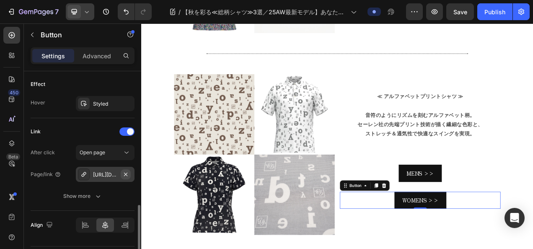
click at [129, 170] on button "button" at bounding box center [126, 174] width 10 height 10
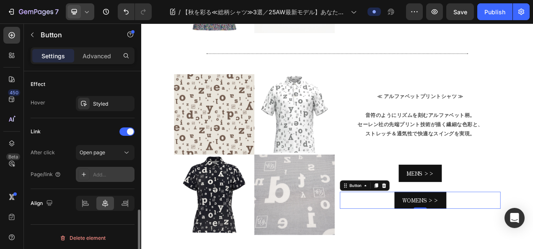
click at [116, 171] on div "Add..." at bounding box center [112, 175] width 39 height 8
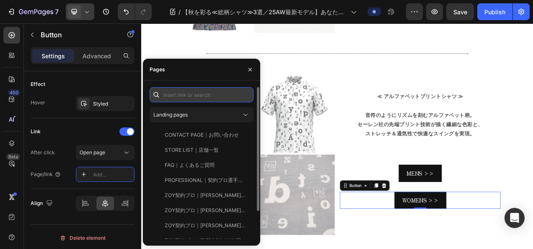
click at [185, 97] on input "text" at bounding box center [202, 94] width 104 height 15
paste input "[URL][DOMAIN_NAME]"
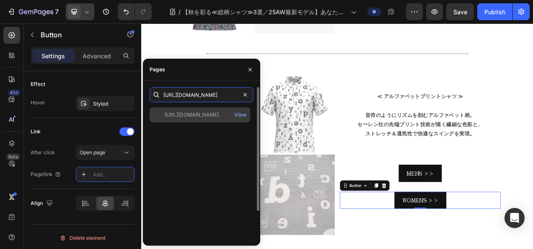
type input "[URL][DOMAIN_NAME]"
click at [192, 115] on div "[URL][DOMAIN_NAME]" at bounding box center [192, 115] width 54 height 8
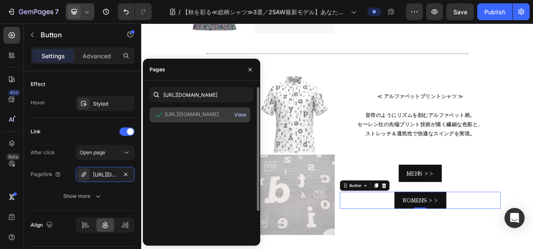
click at [238, 118] on div "View" at bounding box center [240, 115] width 12 height 8
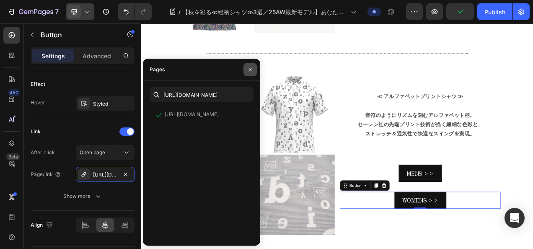
click at [253, 70] on icon "button" at bounding box center [250, 69] width 7 height 7
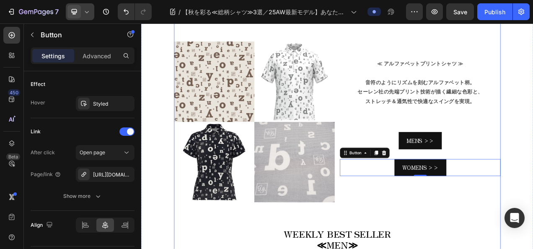
scroll to position [309, 0]
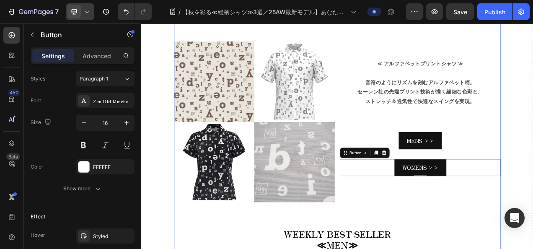
click at [533, 249] on div "【ZOY 25AW COLLECTION】 新たに公開された 最新モデル一覧を今すぐチェック ≫ Button Row いつもZOY公式オンラインストアを ご…" at bounding box center [392, 247] width 419 height 2163
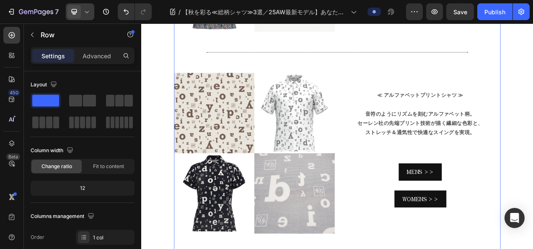
scroll to position [1092, 0]
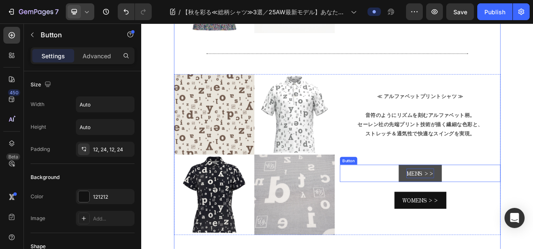
click at [483, 210] on p "MENS >>" at bounding box center [499, 216] width 35 height 12
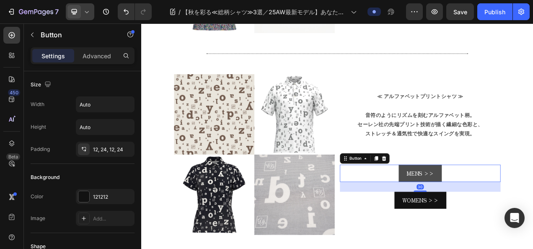
click at [472, 209] on link "MENS >>" at bounding box center [499, 216] width 55 height 22
click at [475, 209] on link "MENS >>" at bounding box center [499, 216] width 55 height 22
click at [482, 210] on p "MENS >>" at bounding box center [499, 216] width 35 height 12
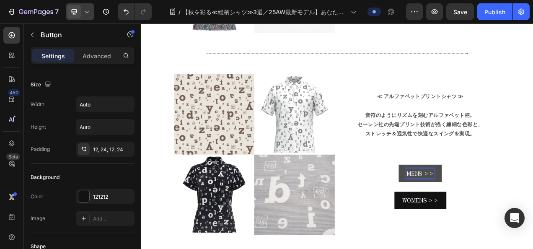
click at [515, 213] on p "MENS >>" at bounding box center [499, 216] width 35 height 12
click at [482, 211] on p "MENS >>" at bounding box center [499, 216] width 35 height 12
click at [533, 245] on div "WOMENS >> Button" at bounding box center [499, 250] width 206 height 22
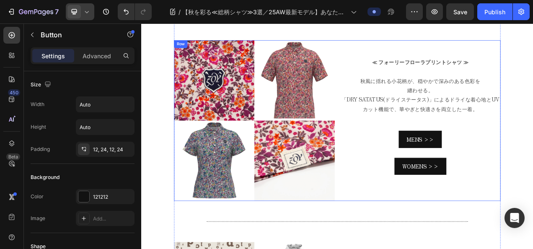
scroll to position [840, 0]
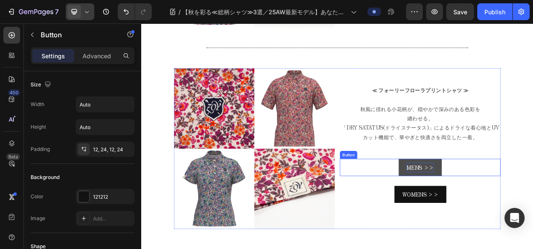
click at [485, 208] on p "MENS >>" at bounding box center [499, 208] width 35 height 12
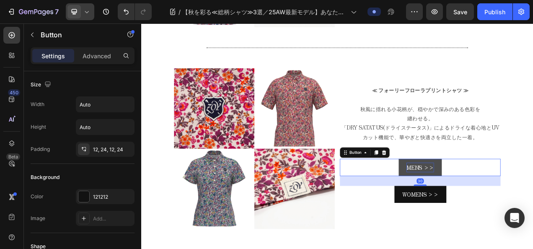
click at [485, 208] on p "MENS >>" at bounding box center [499, 208] width 35 height 12
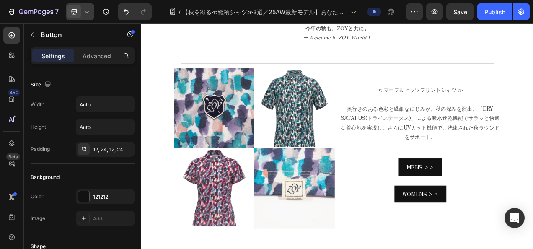
scroll to position [589, 0]
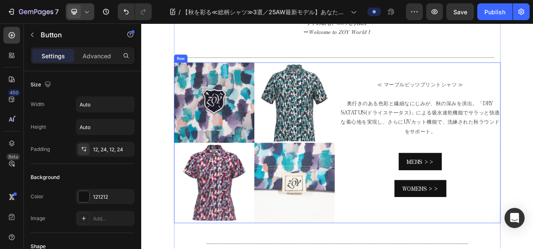
click at [495, 180] on div "≪ マーブルビッツプリントシャツ ≫ 奥行きのある色彩と繊細なにじみが、秋の深みを演出。「DRY SATATUS(ドライステータス)」による吸水速乾機能でサラ…" at bounding box center [499, 176] width 206 height 206
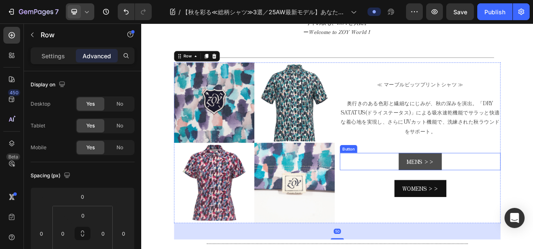
click at [487, 190] on link "MENS >>" at bounding box center [499, 200] width 55 height 22
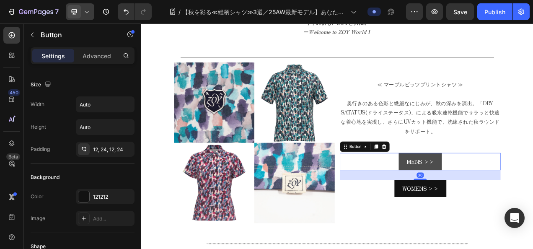
click at [487, 190] on link "MENS >>" at bounding box center [499, 200] width 55 height 22
click at [482, 195] on p "MENS >>" at bounding box center [499, 201] width 35 height 12
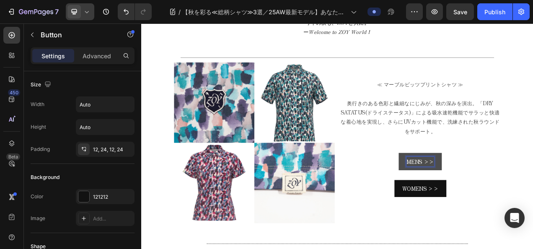
click at [482, 195] on p "MENS >>" at bounding box center [499, 201] width 35 height 12
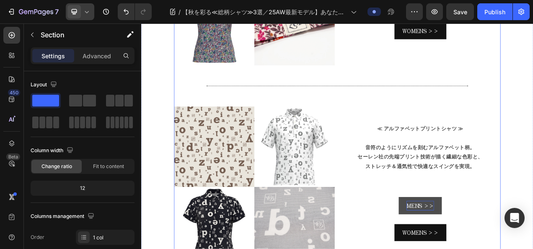
scroll to position [1050, 0]
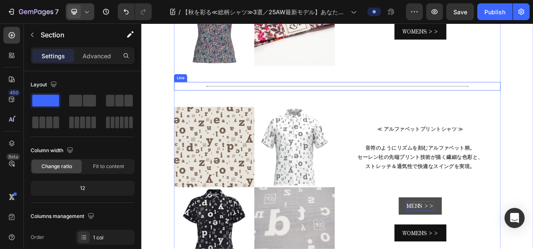
click at [378, 100] on div "Title Line" at bounding box center [392, 104] width 419 height 11
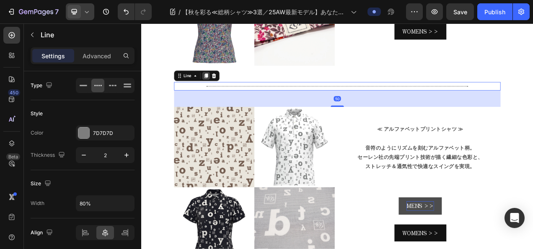
click at [221, 87] on icon at bounding box center [224, 90] width 7 height 7
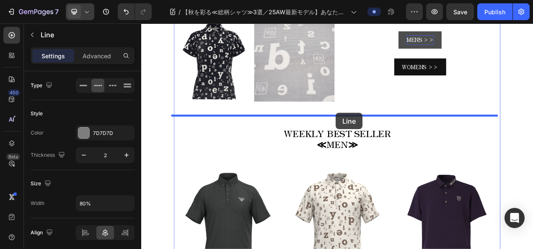
drag, startPoint x: 196, startPoint y: 115, endPoint x: 391, endPoint y: 138, distance: 195.9
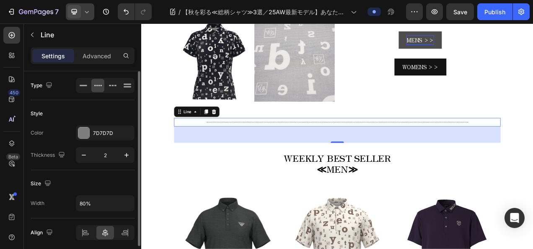
scroll to position [0, 0]
click at [87, 88] on icon at bounding box center [83, 85] width 8 height 8
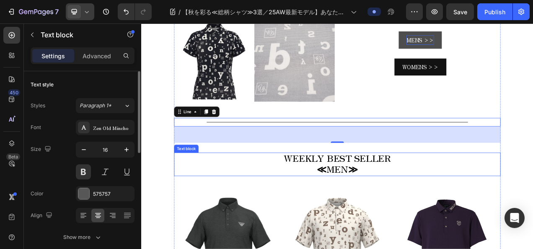
click at [210, 190] on p "WEEKLY BEST SELLER ≪MEN≫" at bounding box center [393, 204] width 418 height 29
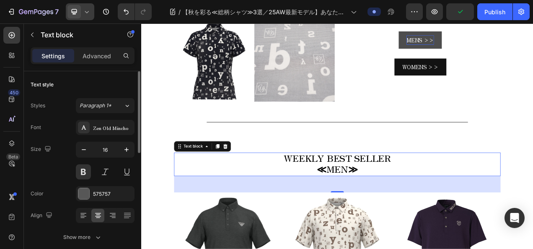
click at [293, 192] on p "WEEKLY BEST SELLER ≪MEN≫" at bounding box center [393, 204] width 418 height 29
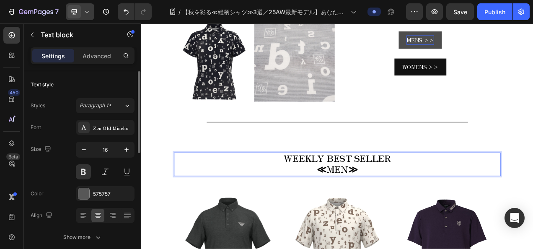
click at [238, 194] on p "WEEKLY BEST SELLER ≪MEN≫" at bounding box center [393, 204] width 418 height 29
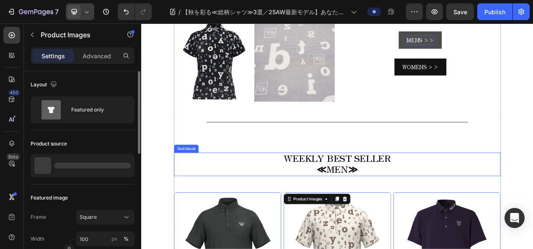
click at [392, 205] on span "≪MEN≫" at bounding box center [393, 210] width 52 height 17
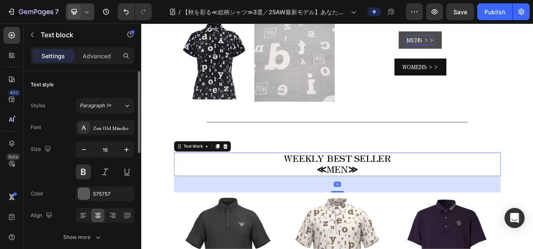
click at [249, 178] on icon at bounding box center [249, 181] width 7 height 7
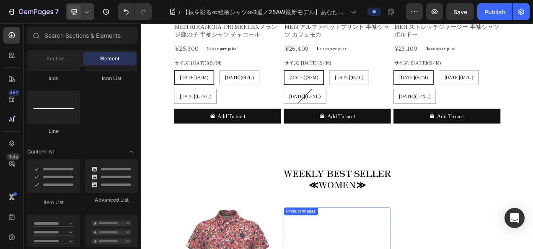
scroll to position [1556, 0]
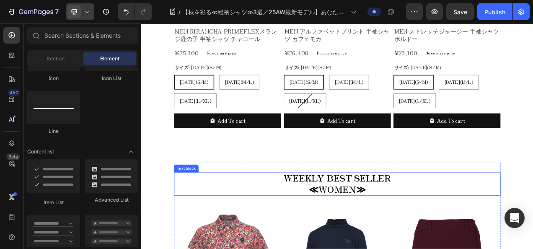
click at [369, 232] on span "≪WOMEN≫" at bounding box center [392, 235] width 73 height 17
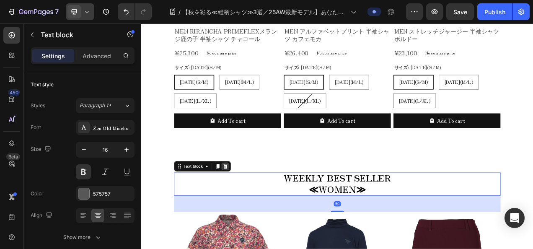
click at [249, 203] on icon at bounding box center [249, 206] width 7 height 7
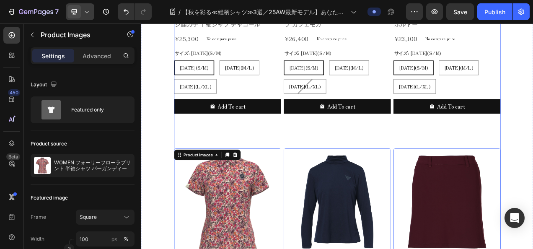
scroll to position [1598, 0]
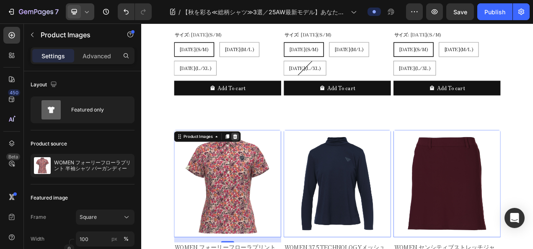
click at [262, 168] on icon at bounding box center [261, 168] width 7 height 7
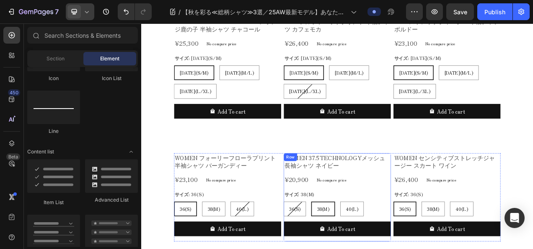
scroll to position [1556, 0]
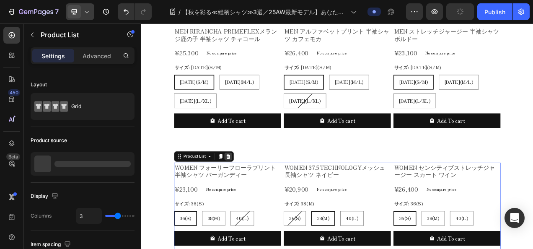
click at [253, 191] on div at bounding box center [253, 194] width 10 height 10
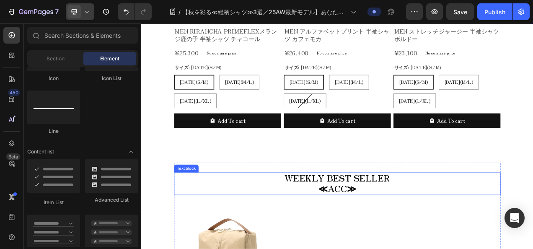
click at [353, 224] on span "WEEKLY BEST SELLER" at bounding box center [392, 221] width 135 height 16
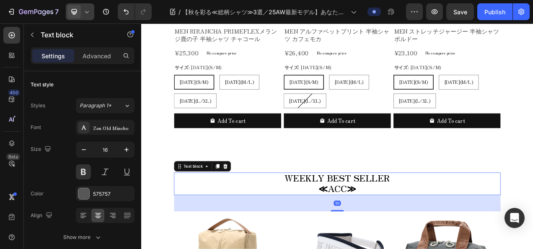
click at [246, 209] on div "Text block" at bounding box center [219, 206] width 73 height 13
click at [249, 206] on div at bounding box center [249, 207] width 10 height 10
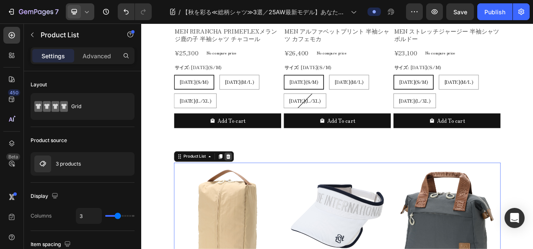
click at [250, 192] on icon at bounding box center [252, 194] width 7 height 7
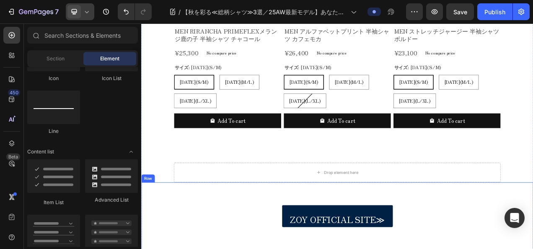
click at [306, 212] on div "Drop element here" at bounding box center [392, 214] width 419 height 25
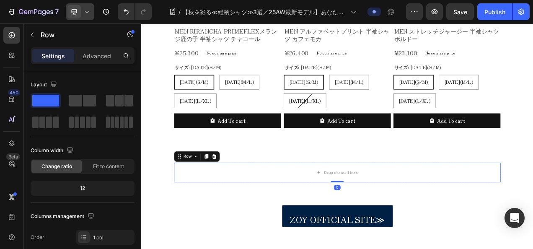
click at [234, 187] on div "Row" at bounding box center [212, 193] width 59 height 13
click at [234, 194] on div at bounding box center [235, 194] width 10 height 10
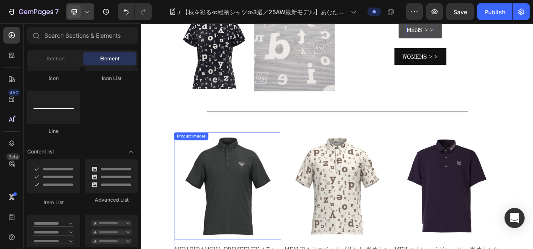
scroll to position [1263, 0]
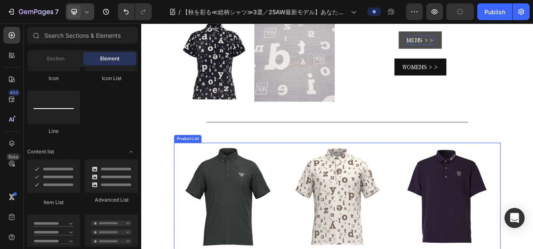
click at [228, 176] on div "Product Images" at bounding box center [205, 171] width 45 height 10
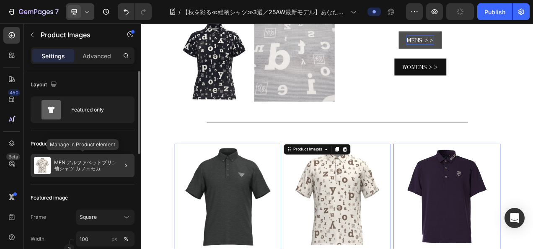
click at [99, 163] on p "MEN アルファベットプリント 半袖シャツ カフェモカ" at bounding box center [92, 166] width 77 height 12
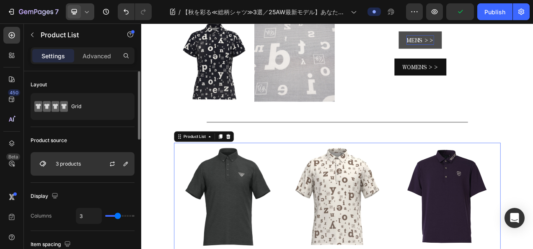
click at [79, 161] on p "3 products" at bounding box center [68, 164] width 25 height 6
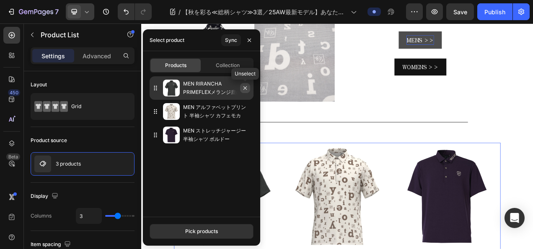
click at [243, 90] on icon "button" at bounding box center [245, 88] width 7 height 7
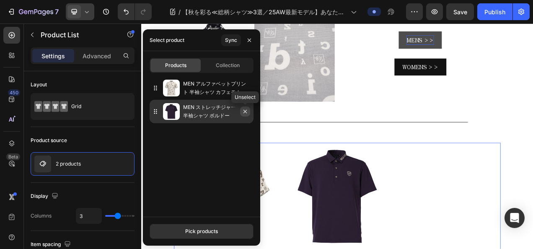
click at [243, 109] on icon "button" at bounding box center [245, 111] width 7 height 7
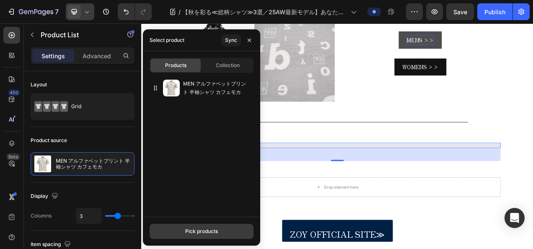
click at [197, 225] on button "Pick products" at bounding box center [202, 231] width 104 height 15
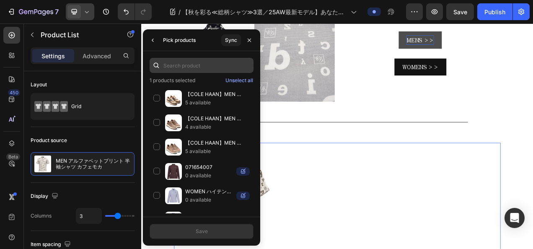
click at [194, 68] on input "text" at bounding box center [202, 65] width 104 height 15
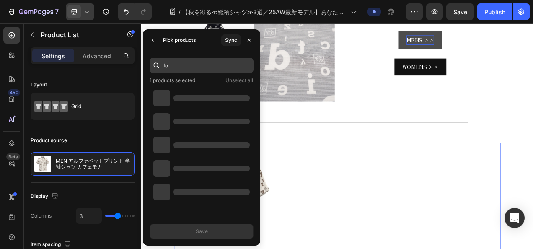
type input "f"
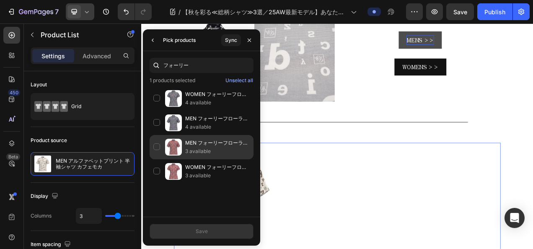
click at [218, 147] on p "3 available" at bounding box center [217, 151] width 65 height 8
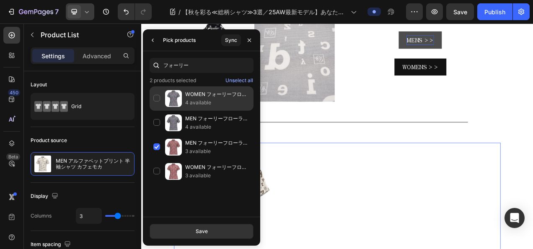
click at [195, 91] on p "WOMEN フォーリーフローラプリント 半袖シャツ パープル" at bounding box center [217, 94] width 65 height 8
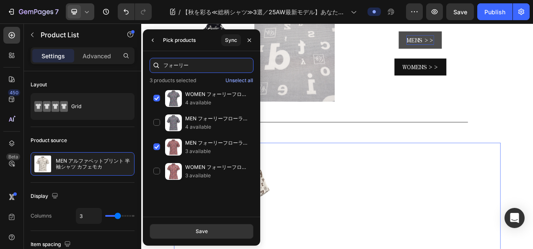
type input "あ"
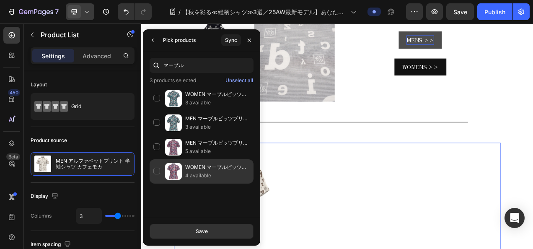
click at [184, 163] on div "WOMEN マーブルビッツプリント 半袖シャツ バーガンディー 4 available" at bounding box center [202, 171] width 104 height 24
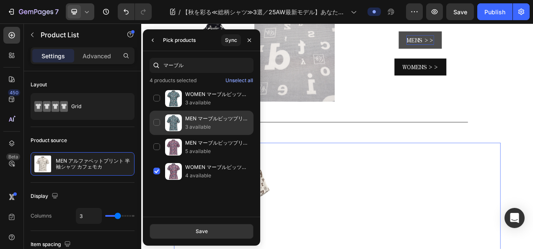
click at [156, 135] on div "MEN マーブルビッツプリント 半袖シャツ グリーン 3 available" at bounding box center [202, 147] width 104 height 24
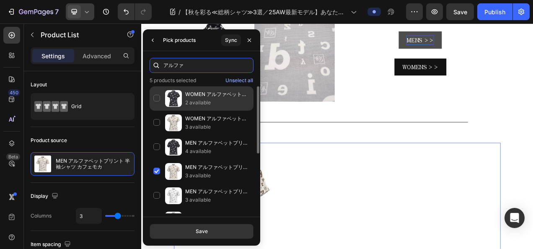
type input "アルファ"
click at [203, 104] on p "2 available" at bounding box center [217, 103] width 65 height 8
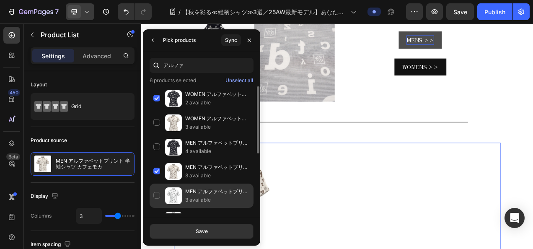
click at [195, 208] on div "MEN アルファベットプリント 半袖シャツ ホワイト 3 available" at bounding box center [202, 220] width 104 height 24
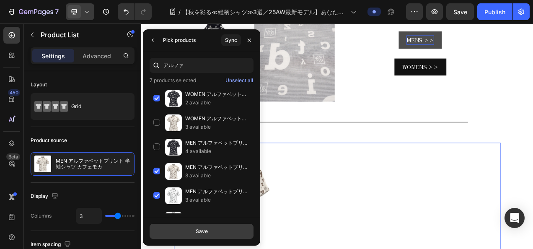
click at [216, 236] on button "Save" at bounding box center [202, 231] width 104 height 15
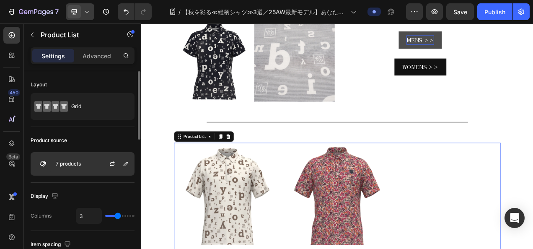
click at [58, 165] on p "7 products" at bounding box center [68, 164] width 25 height 6
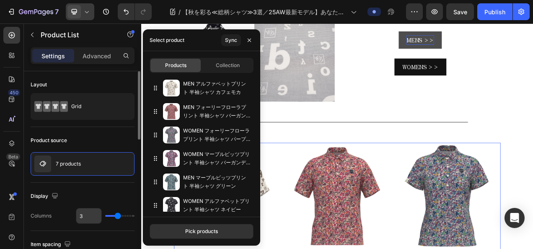
click at [83, 212] on input "3" at bounding box center [88, 215] width 25 height 15
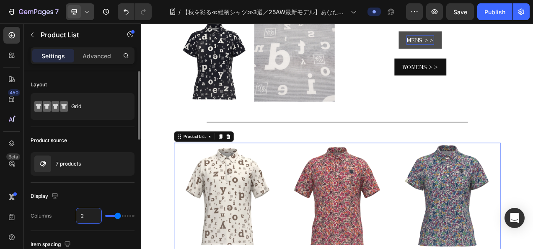
type input "2"
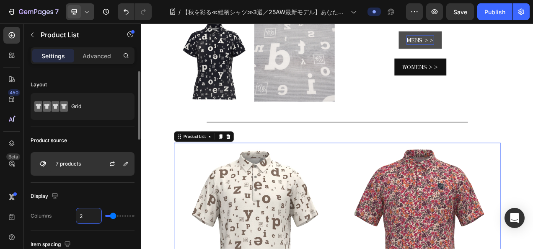
type input "2"
click at [57, 165] on p "7 products" at bounding box center [68, 164] width 25 height 6
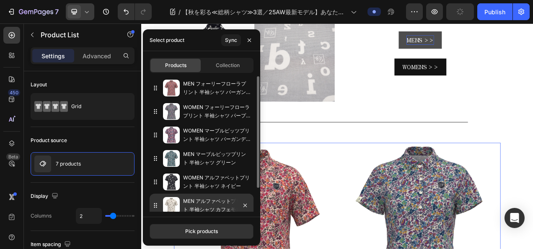
drag, startPoint x: 155, startPoint y: 87, endPoint x: 159, endPoint y: 207, distance: 120.0
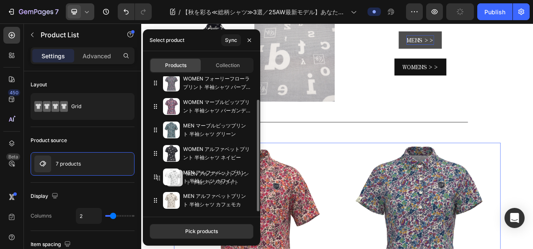
drag, startPoint x: 156, startPoint y: 196, endPoint x: 159, endPoint y: 174, distance: 22.5
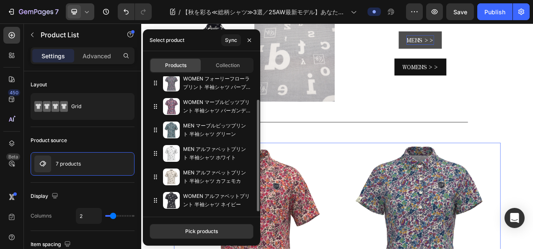
drag, startPoint x: 159, startPoint y: 157, endPoint x: 157, endPoint y: 213, distance: 56.2
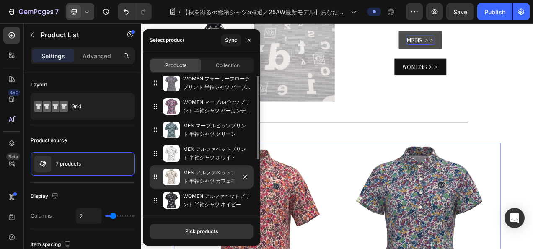
scroll to position [0, 0]
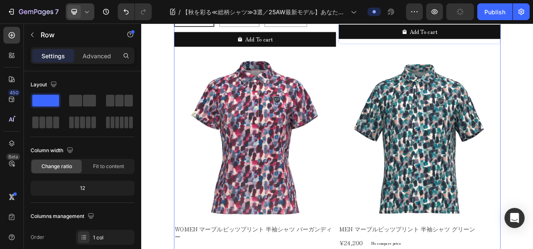
scroll to position [1640, 0]
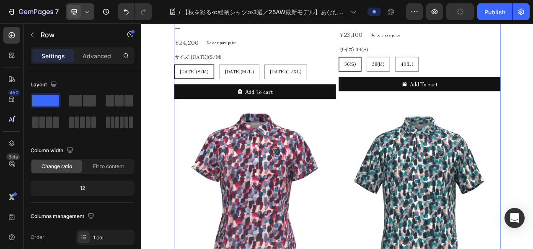
click at [246, 189] on img at bounding box center [287, 238] width 208 height 208
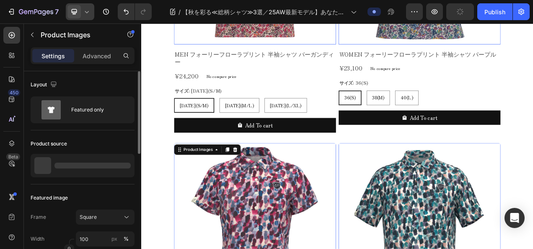
scroll to position [1514, 0]
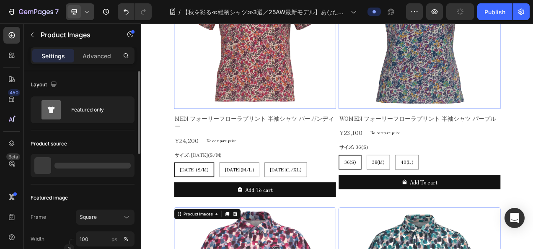
click at [49, 157] on div at bounding box center [42, 165] width 17 height 17
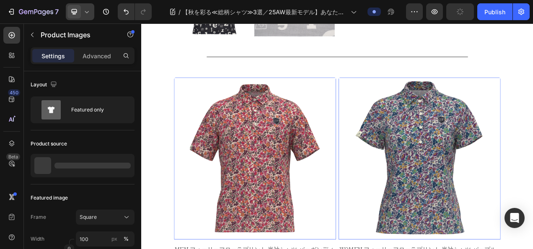
scroll to position [1305, 0]
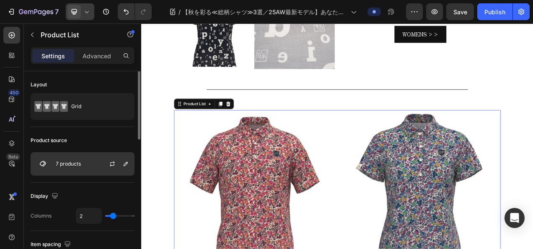
click at [41, 166] on img at bounding box center [42, 164] width 17 height 17
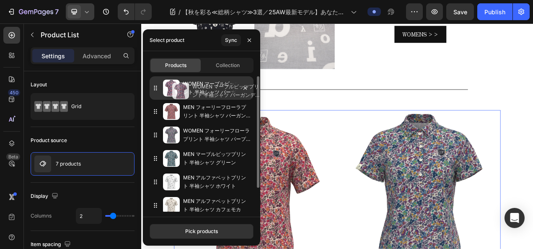
drag, startPoint x: 156, startPoint y: 135, endPoint x: 165, endPoint y: 91, distance: 45.4
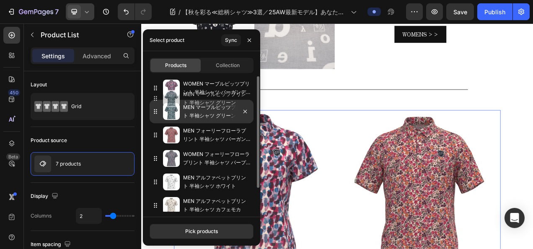
drag, startPoint x: 161, startPoint y: 161, endPoint x: 161, endPoint y: 105, distance: 55.8
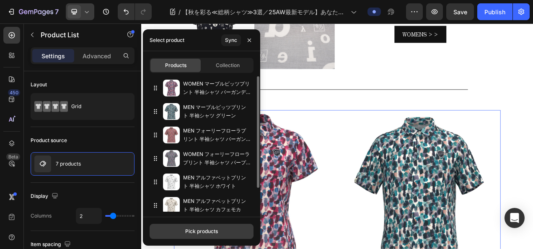
click at [233, 227] on button "Pick products" at bounding box center [202, 231] width 104 height 15
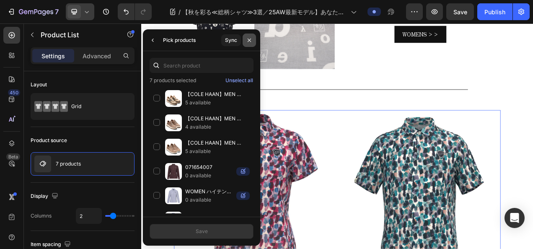
click at [250, 42] on icon "button" at bounding box center [249, 40] width 7 height 7
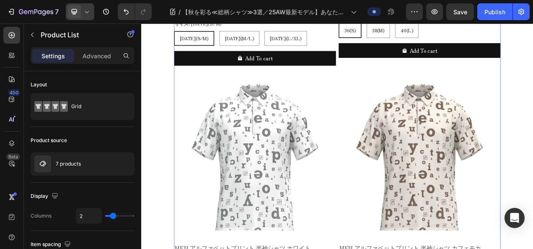
scroll to position [2059, 0]
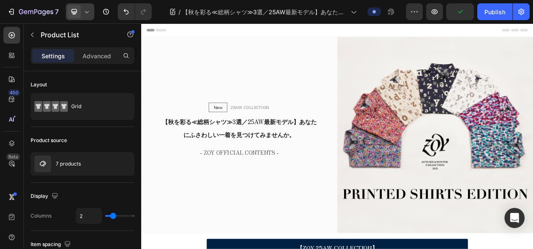
click at [91, 14] on div at bounding box center [80, 11] width 29 height 17
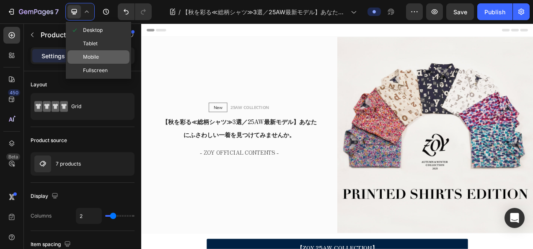
click at [94, 55] on span "Mobile" at bounding box center [91, 57] width 16 height 8
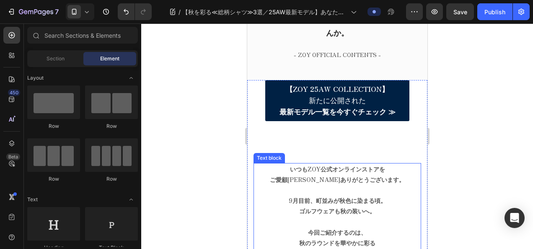
scroll to position [293, 0]
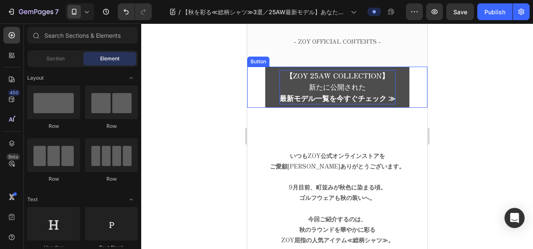
click at [320, 93] on strong "最新モデル一覧を今すぐチェック ≫" at bounding box center [337, 98] width 116 height 10
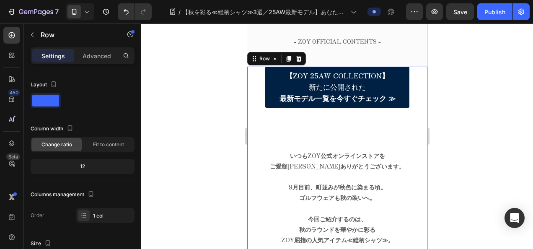
click at [236, 137] on div at bounding box center [337, 136] width 392 height 226
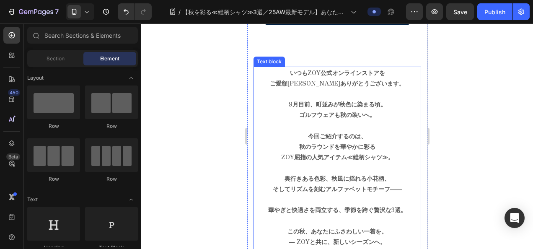
scroll to position [377, 0]
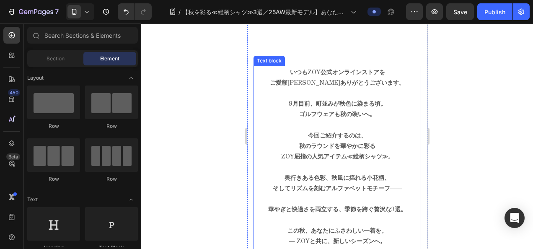
click at [303, 144] on p "いつもZOY公式オンラインストアを ご愛顧[PERSON_NAME]ありがとうございます。 9月目前、町並みが秋色に染まる頃。 ゴルフウェアも秋の装いへ。 今…" at bounding box center [337, 172] width 166 height 211
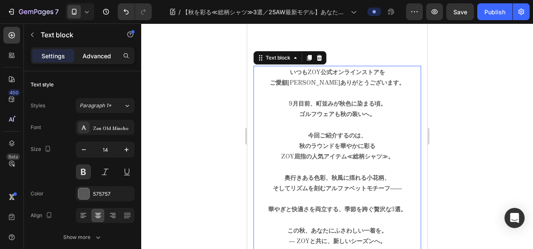
click at [90, 61] on div "Advanced" at bounding box center [97, 55] width 42 height 13
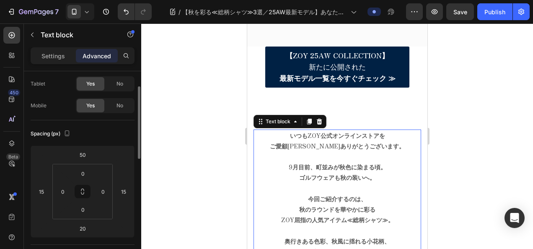
scroll to position [293, 0]
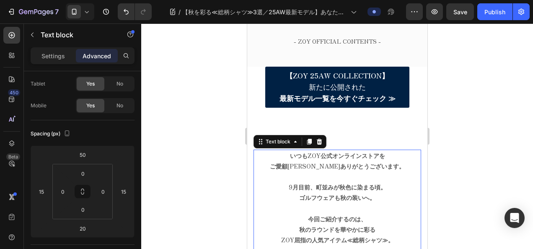
click at [190, 130] on div at bounding box center [337, 136] width 392 height 226
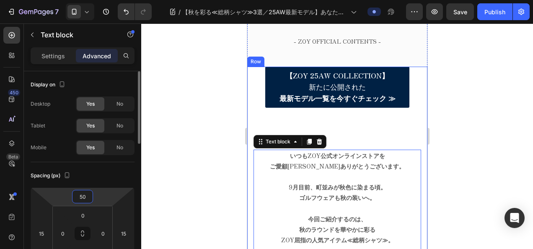
click at [83, 194] on input "50" at bounding box center [82, 196] width 17 height 13
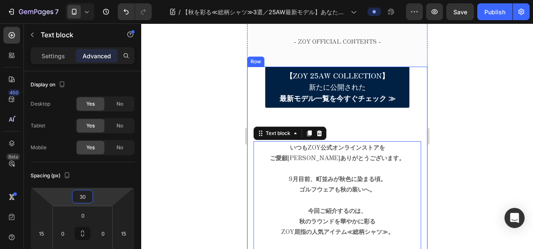
type input "3"
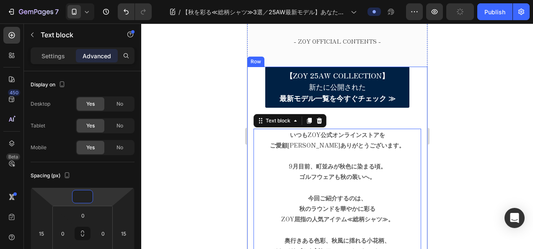
type input "0"
click at [184, 164] on div at bounding box center [337, 136] width 392 height 226
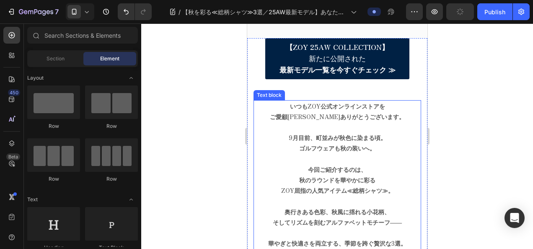
scroll to position [335, 0]
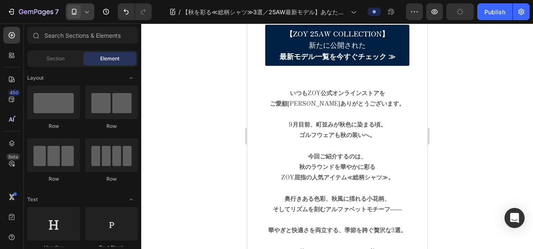
click at [92, 14] on div at bounding box center [80, 11] width 29 height 17
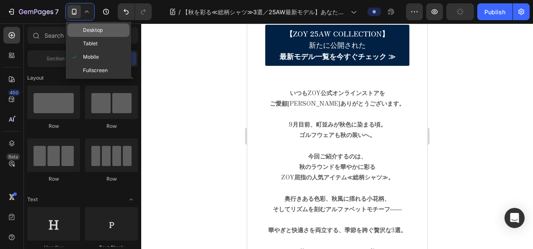
click at [90, 29] on span "Desktop" at bounding box center [93, 30] width 20 height 8
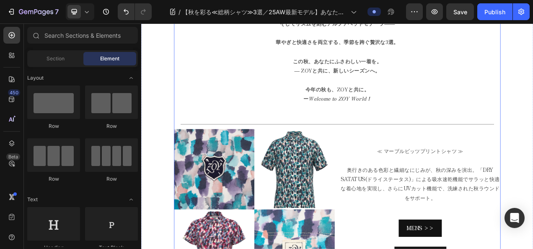
scroll to position [507, 0]
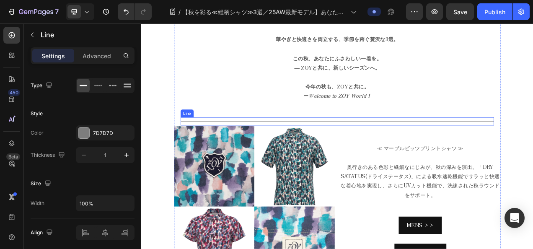
click at [394, 146] on div "Title Line" at bounding box center [393, 149] width 402 height 10
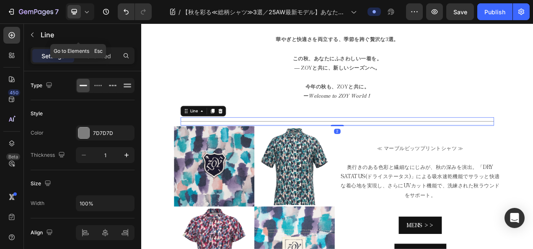
click at [98, 46] on div "Line" at bounding box center [78, 35] width 109 height 24
click at [96, 52] on p "Advanced" at bounding box center [97, 56] width 29 height 9
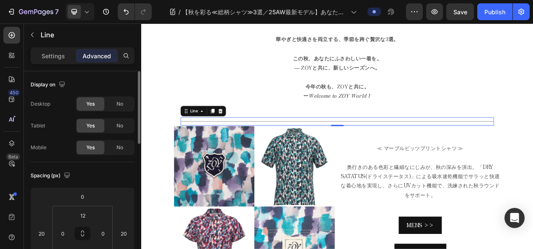
scroll to position [84, 0]
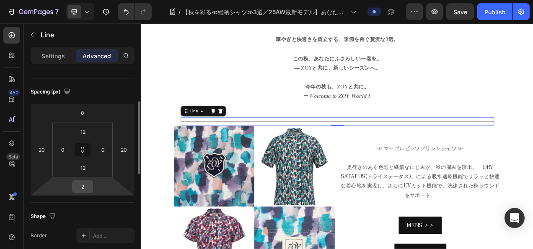
click at [91, 185] on input "2" at bounding box center [82, 186] width 17 height 13
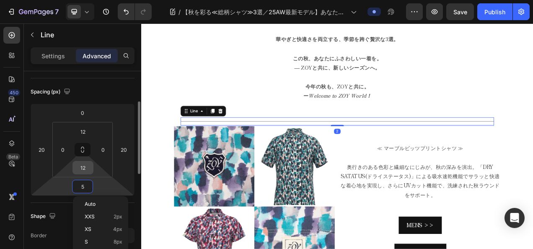
type input "50"
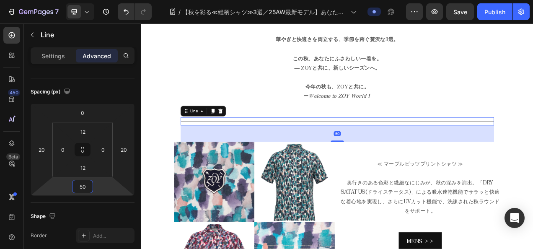
click at [262, 89] on p "いつもZOY公式オンラインストアを ご愛顧[PERSON_NAME]ありがとうございます。 9月目前、町並みが秋色に染まる頃。 ゴルフウェアも秋の装いへ。 今…" at bounding box center [393, 1] width 418 height 241
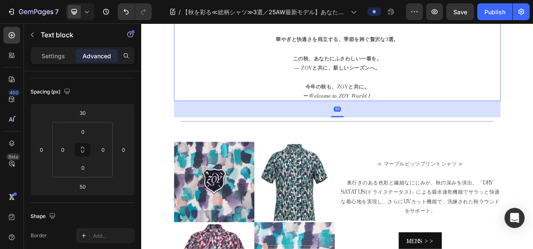
scroll to position [0, 0]
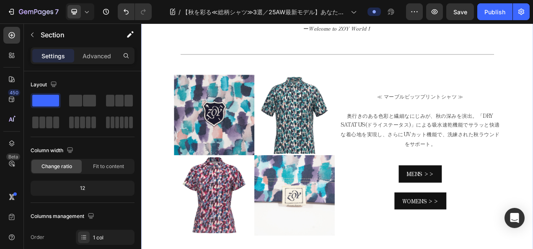
scroll to position [507, 0]
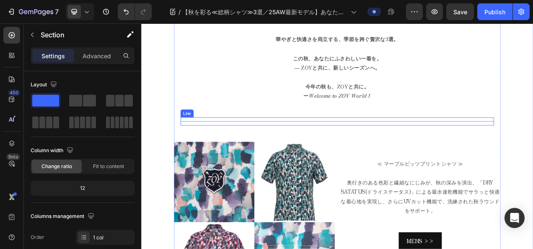
click at [202, 150] on div "Title Line" at bounding box center [393, 149] width 402 height 10
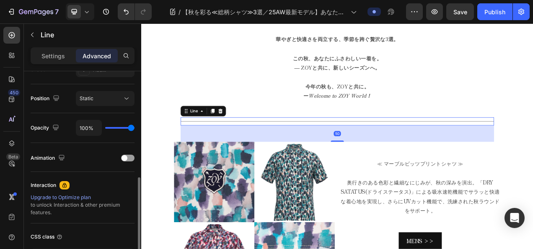
scroll to position [335, 0]
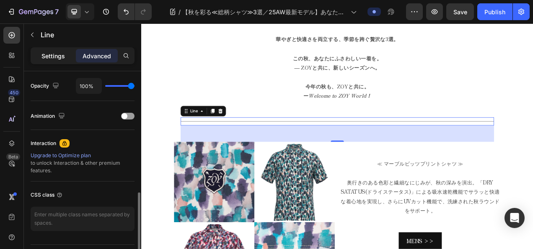
click at [37, 54] on div "Settings" at bounding box center [53, 55] width 42 height 13
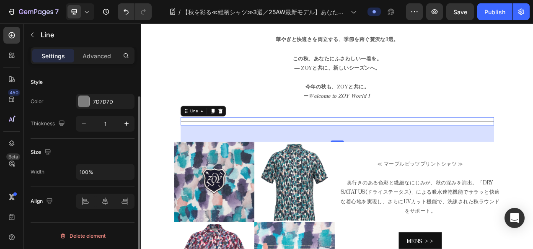
scroll to position [30, 0]
click at [80, 169] on input "100%" at bounding box center [105, 173] width 58 height 15
type input "80%"
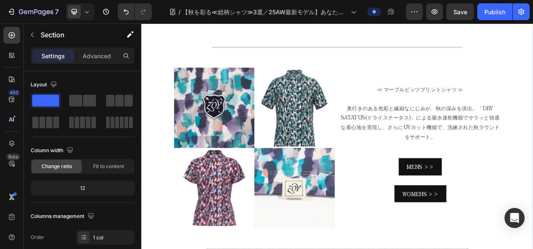
scroll to position [591, 0]
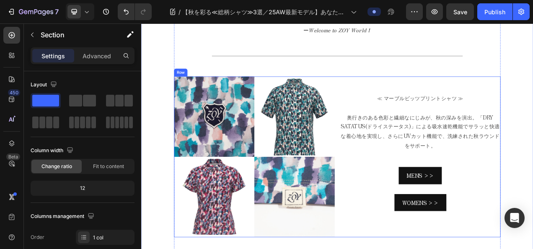
click at [465, 113] on p "≪ マーブルビッツプリントシャツ ≫" at bounding box center [499, 119] width 205 height 12
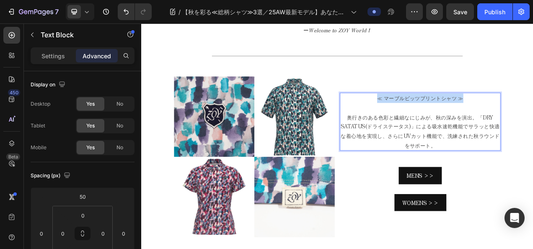
drag, startPoint x: 442, startPoint y: 119, endPoint x: 555, endPoint y: 117, distance: 113.2
click at [533, 117] on p "≪ マーブルビッツプリントシャツ ≫" at bounding box center [499, 119] width 205 height 12
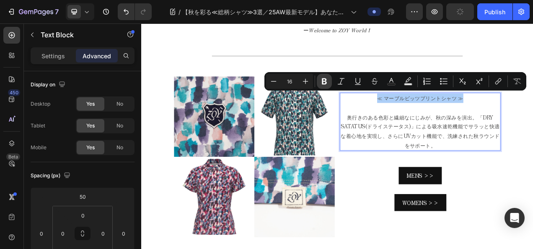
click at [322, 82] on icon "Editor contextual toolbar" at bounding box center [324, 81] width 5 height 6
click at [451, 165] on p "奥行きのある色彩と繊細なにじみが、秋の深みを演出。「DRY SATATUS(ドライステータス)」による吸水速乾機能でサラッと快適な着心地を実現し、さらにUVカ…" at bounding box center [499, 161] width 205 height 48
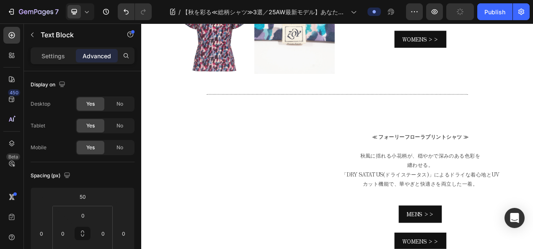
scroll to position [842, 0]
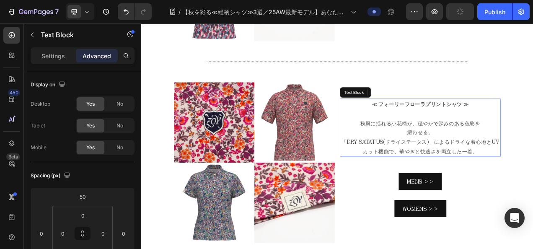
click at [466, 143] on p "≪ フォーリーフローラプリントシャツ ≫ 秋風に揺れる小花柄が、穏やかで深みのある色彩を 纏わせる。 「DRY SATATUS(ドライステータス)」によるドラ…" at bounding box center [499, 157] width 205 height 73
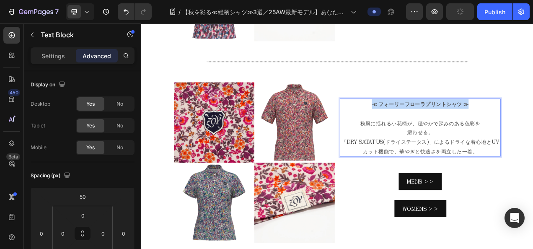
drag, startPoint x: 436, startPoint y: 127, endPoint x: 560, endPoint y: 117, distance: 124.0
click at [444, 144] on p "≪ フォーリーフローラプリントシャツ ≫ 秋風に揺れる小花柄が、穏やかで深みのある色彩を 纏わせる。 「DRY SATATUS(ドライステータス)」によるドラ…" at bounding box center [499, 157] width 205 height 73
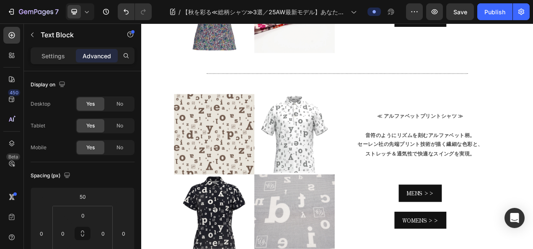
scroll to position [1094, 0]
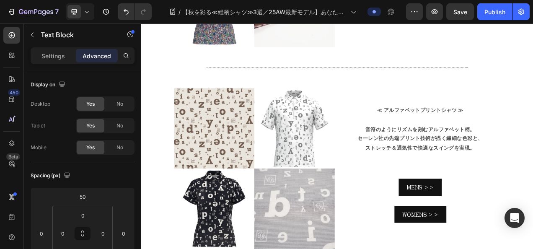
click at [444, 144] on p "≪ アルファベットプリントシャツ ≫ 音符のようにリズムを刻むアルファベット柄。 セーレン社の先端プリント技術が描く繊細な色彩と、 ストレッチ＆通気性で快適な…" at bounding box center [499, 164] width 205 height 73
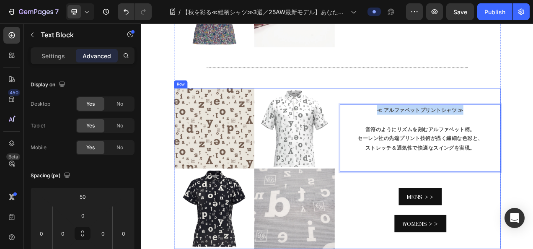
drag, startPoint x: 441, startPoint y: 131, endPoint x: 556, endPoint y: 121, distance: 115.8
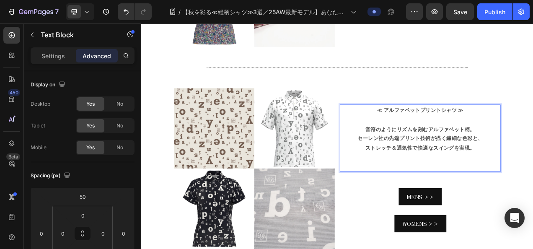
click at [433, 153] on strong "音符のようにリズムを刻むアルファベット柄。" at bounding box center [499, 158] width 141 height 10
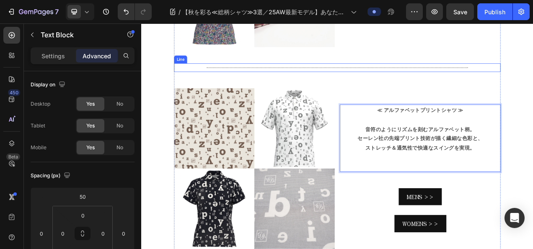
click at [533, 78] on div "Title Line" at bounding box center [392, 80] width 419 height 11
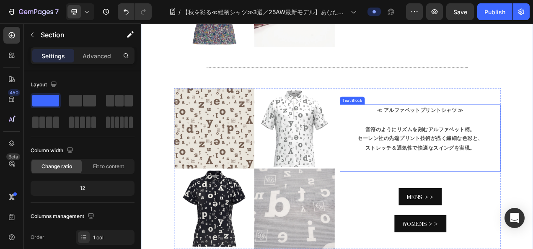
click at [498, 177] on strong "ストレッチ＆通気性で快適なスイングを実現。" at bounding box center [499, 182] width 141 height 10
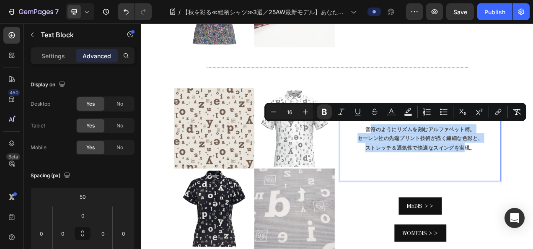
drag, startPoint x: 429, startPoint y: 154, endPoint x: 557, endPoint y: 185, distance: 131.5
click at [533, 185] on p "≪ アルファベットプリントシャツ ≫ 音符のようにリズムを刻むアルファベット柄。 セーレン社の先端プリント技術が描く繊細な色彩と、 ストレッチ＆通気性で快適な…" at bounding box center [499, 176] width 205 height 96
click at [433, 165] on strong "セーレン社の先端プリント技術が描く繊細な色彩と、" at bounding box center [499, 170] width 161 height 10
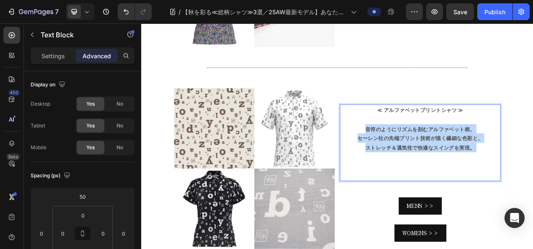
drag, startPoint x: 416, startPoint y: 154, endPoint x: 582, endPoint y: 190, distance: 170.0
click at [533, 190] on p "≪ アルファベットプリントシャツ ≫ 音符のようにリズムを刻むアルファベット柄。 セーレン社の先端プリント技術が描く繊細な色彩と、 ストレッチ＆通気性で快適な…" at bounding box center [499, 176] width 205 height 96
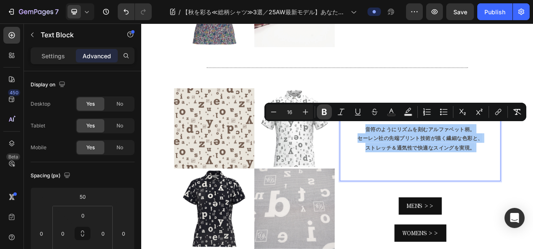
click at [324, 112] on icon "Editor contextual toolbar" at bounding box center [324, 112] width 5 height 6
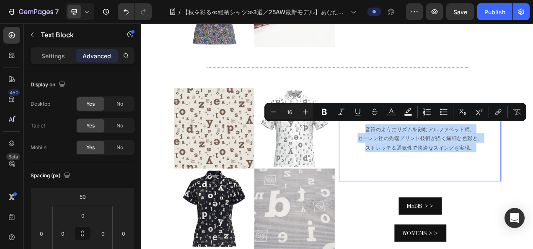
click at [458, 179] on p "≪ アルファベットプリントシャツ ≫ 音符のようにリズムを刻むアルファベット柄。 セーレン社の先端プリント技術が描く繊細な色彩と、 ストレッチ＆通気性で快適な…" at bounding box center [499, 176] width 205 height 96
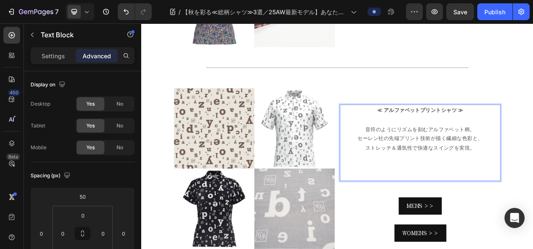
click at [489, 189] on p "≪ アルファベットプリントシャツ ≫ 音符のようにリズムを刻むアルファベット柄。 セーレン社の先端プリント技術が描く繊細な色彩と、 ストレッチ＆通気性で快適な…" at bounding box center [499, 176] width 205 height 96
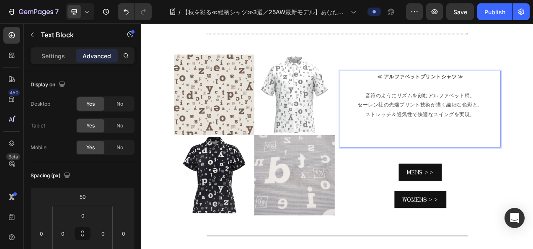
scroll to position [1178, 0]
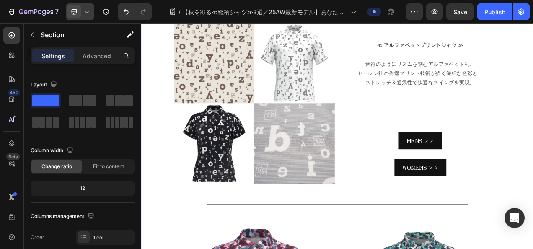
click at [85, 12] on icon at bounding box center [87, 12] width 8 height 8
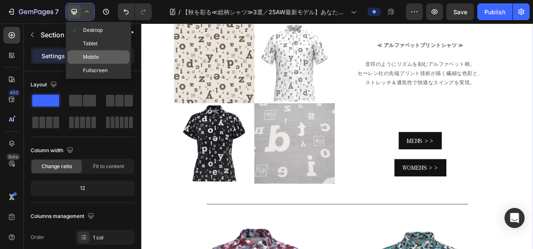
click at [93, 55] on span "Mobile" at bounding box center [91, 57] width 16 height 8
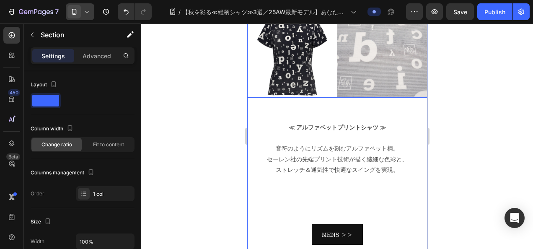
scroll to position [1551, 0]
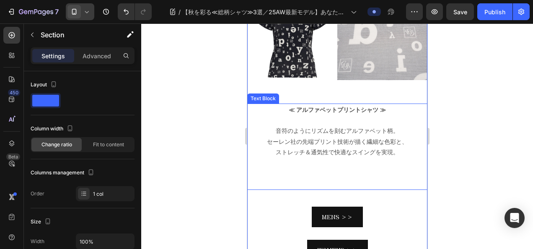
click at [339, 124] on p "≪ アルファベットプリントシャツ ≫ 音符のようにリズムを刻むアルファベット柄。 セーレン社の先端プリント技術が描く繊細な色彩と、 ストレッチ＆通気性で快適な…" at bounding box center [337, 146] width 179 height 85
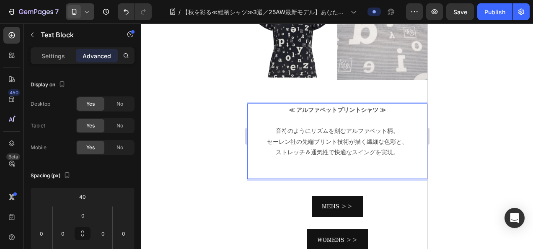
click at [332, 139] on p "≪ アルファベットプリントシャツ ≫ 音符のようにリズムを刻むアルファベット柄。 セーレン社の先端プリント技術が描く繊細な色彩と、 ストレッチ＆通気性で快適な…" at bounding box center [337, 141] width 179 height 74
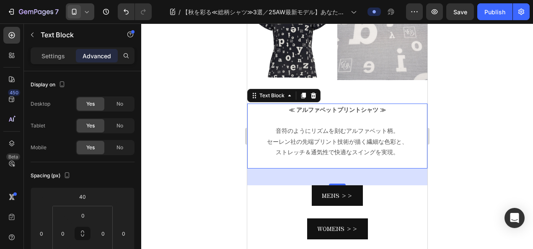
click at [515, 172] on div at bounding box center [337, 136] width 392 height 226
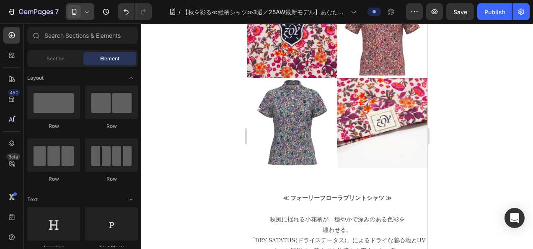
scroll to position [1006, 0]
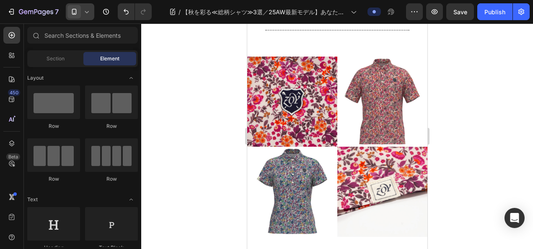
click at [96, 18] on div "7 Version history" at bounding box center [79, 11] width 158 height 17
click at [91, 16] on div at bounding box center [80, 11] width 29 height 17
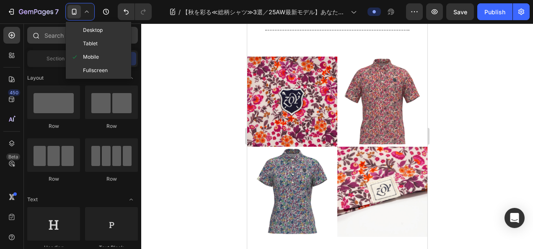
click at [99, 27] on span "Desktop" at bounding box center [93, 30] width 20 height 8
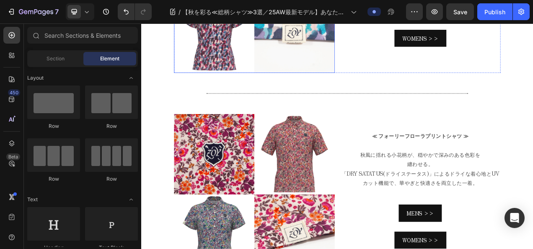
scroll to position [636, 0]
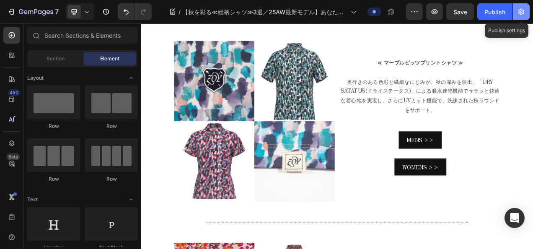
click at [521, 18] on button "button" at bounding box center [521, 11] width 17 height 17
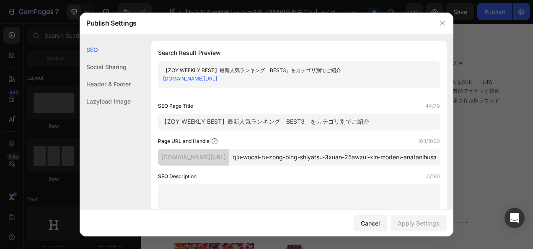
click at [345, 127] on input "【ZOY WEEKLY BEST】最新人気ランキング「BEST3」をカテゴリ別でご紹介" at bounding box center [299, 122] width 282 height 17
paste input "【秋を彩る≪総柄シャツ≫3選／25AW最新モデル】あなたにふさわしい一着を見つけてみませんか。"
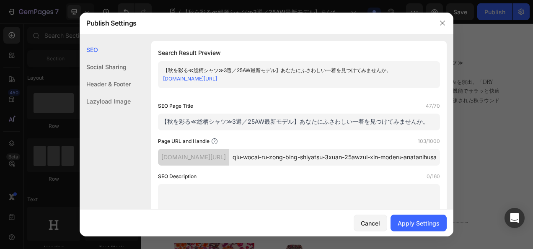
type input "【秋を彩る≪総柄シャツ≫3選／25AW最新モデル】あなたにふさわしい一着を見つけてみませんか。"
click at [342, 160] on input "qiu-wocai-ru-zong-bing-shiyatsu-3xuan-25awzui-xin-moderu-anatanihusawashii-zhao…" at bounding box center [334, 157] width 211 height 17
click at [312, 144] on div "Page URL and Handle 9/1000" at bounding box center [299, 141] width 282 height 8
click at [311, 153] on input "zoy-25aw-" at bounding box center [334, 157] width 211 height 17
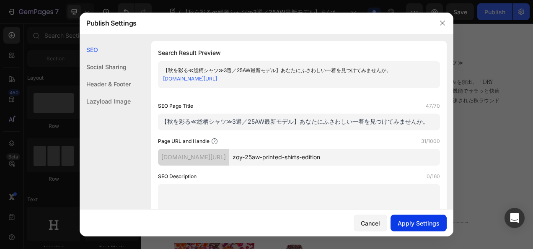
type input "zoy-25aw-printed-shirts-edition"
click at [422, 215] on button "Apply Settings" at bounding box center [419, 223] width 56 height 17
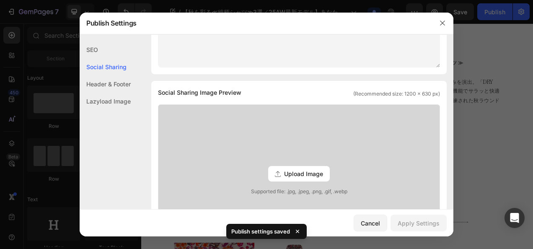
scroll to position [0, 0]
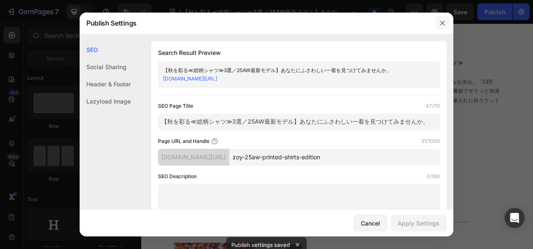
click at [447, 23] on button "button" at bounding box center [442, 22] width 13 height 13
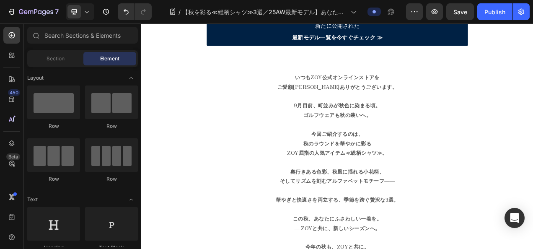
scroll to position [133, 0]
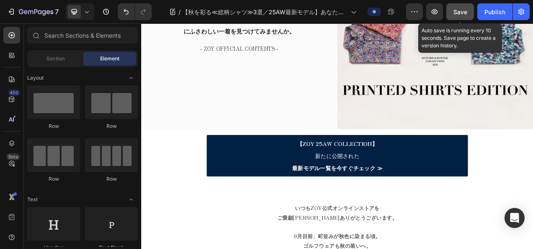
click at [467, 15] on div "Save" at bounding box center [461, 12] width 14 height 9
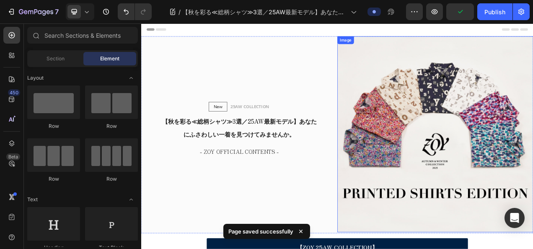
scroll to position [0, 0]
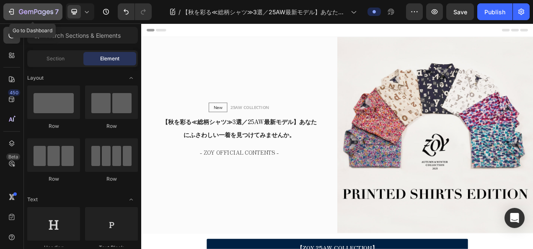
click at [15, 7] on div "7" at bounding box center [33, 12] width 52 height 10
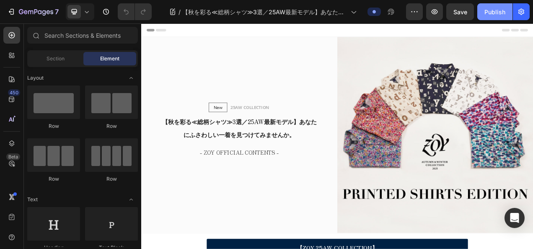
click at [506, 13] on button "Publish" at bounding box center [494, 11] width 35 height 17
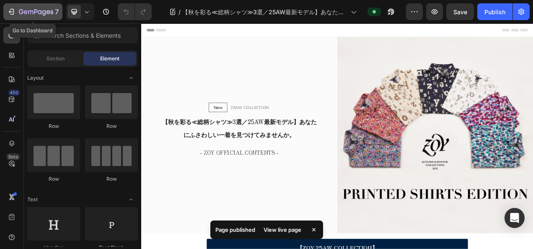
click at [13, 8] on icon "button" at bounding box center [11, 12] width 8 height 8
